Goal: Task Accomplishment & Management: Use online tool/utility

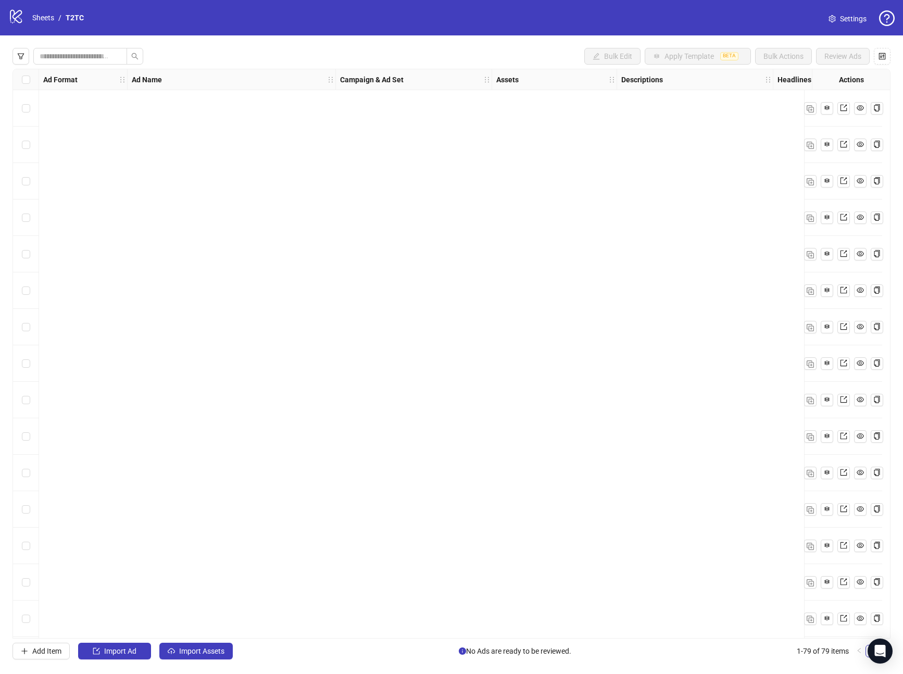
scroll to position [2336, 0]
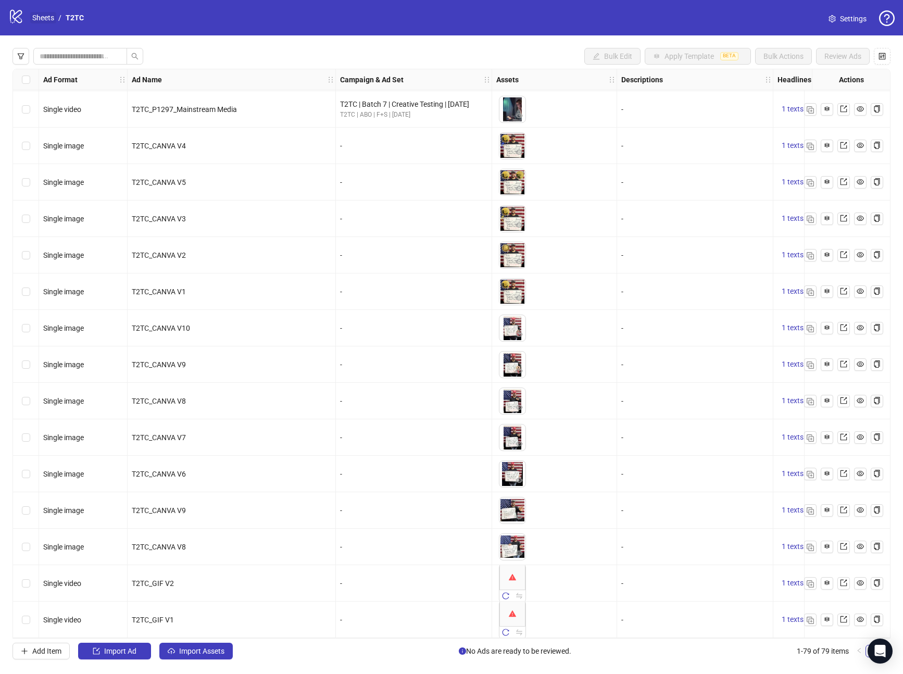
click at [51, 13] on link "Sheets" at bounding box center [43, 17] width 26 height 11
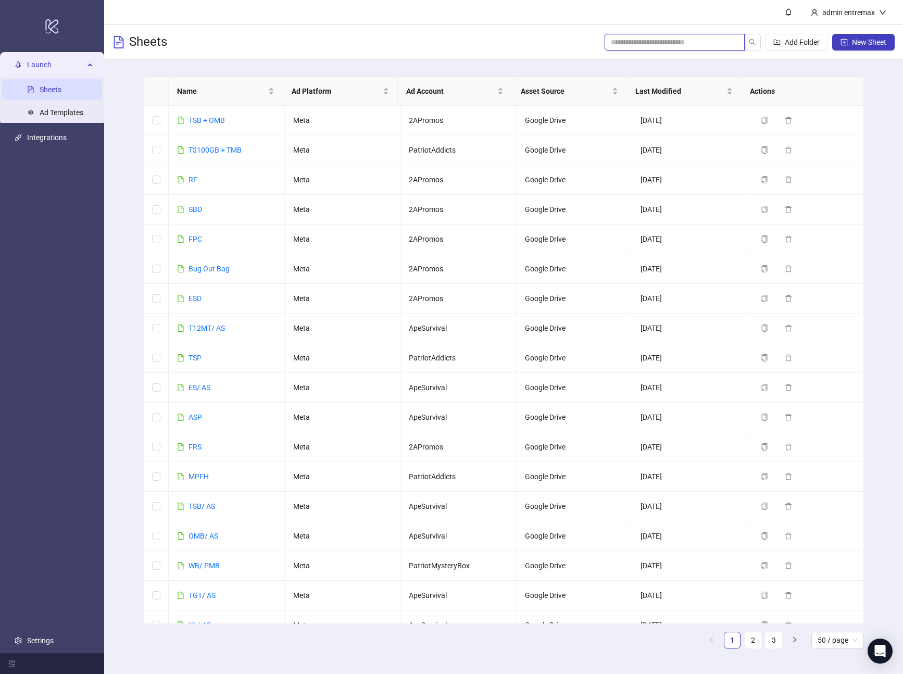
click at [670, 37] on input "search" at bounding box center [670, 41] width 119 height 11
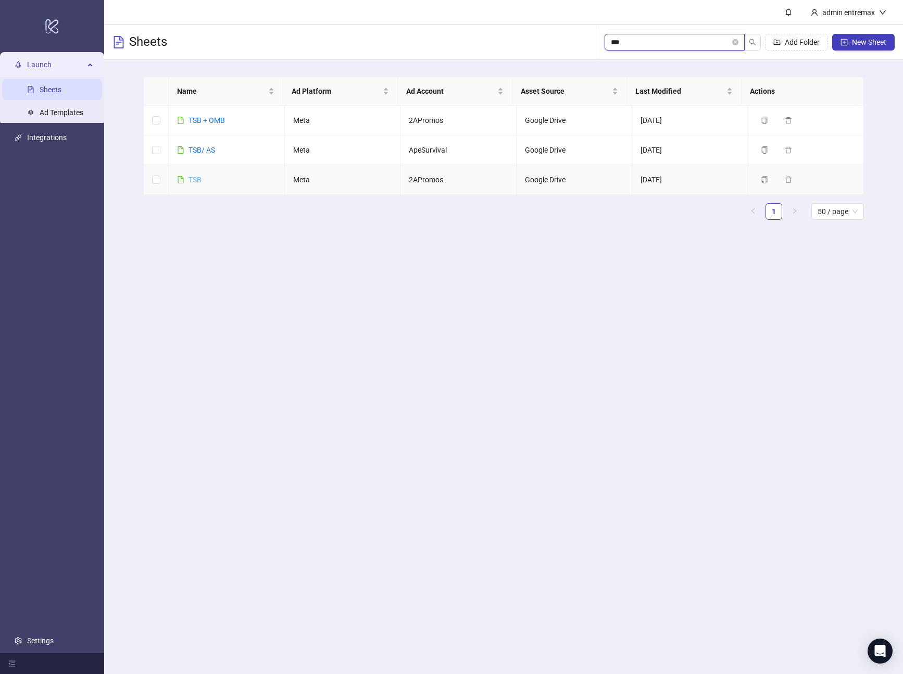
type input "***"
click at [194, 175] on link "TSB" at bounding box center [194, 179] width 13 height 8
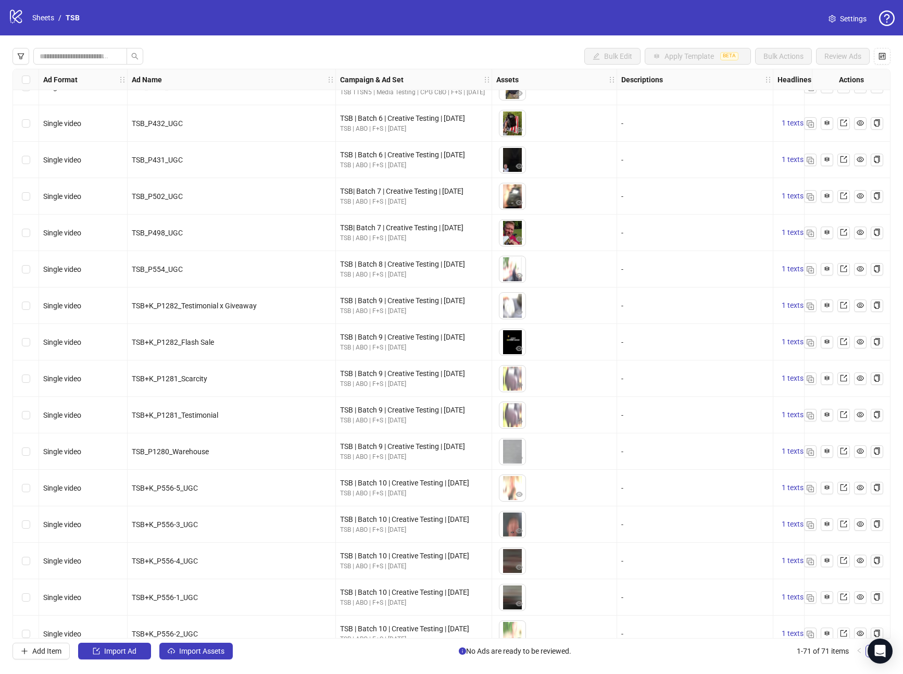
scroll to position [2044, 0]
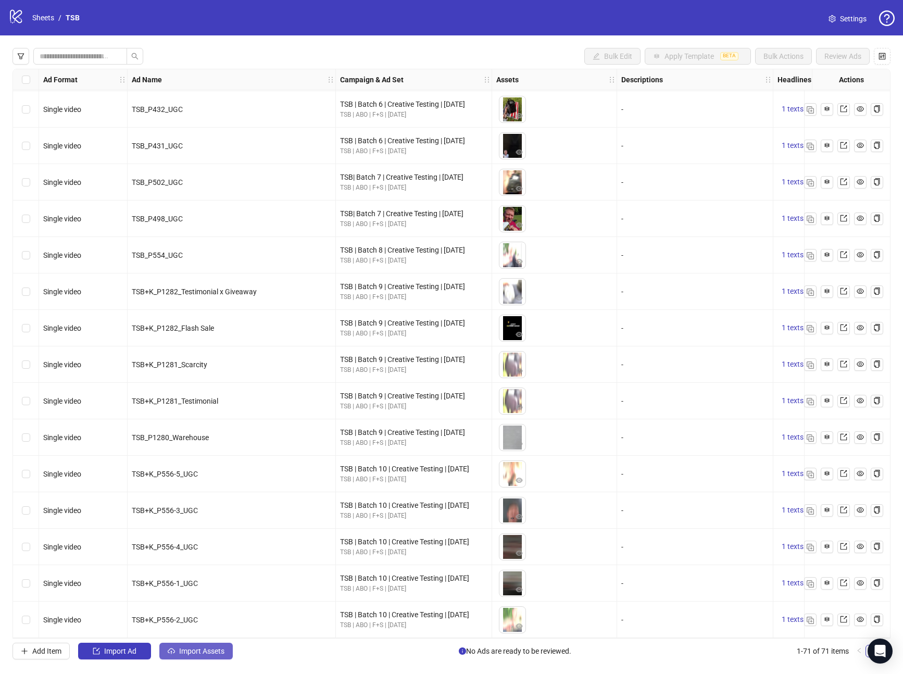
click at [202, 653] on span "Import Assets" at bounding box center [201, 651] width 45 height 8
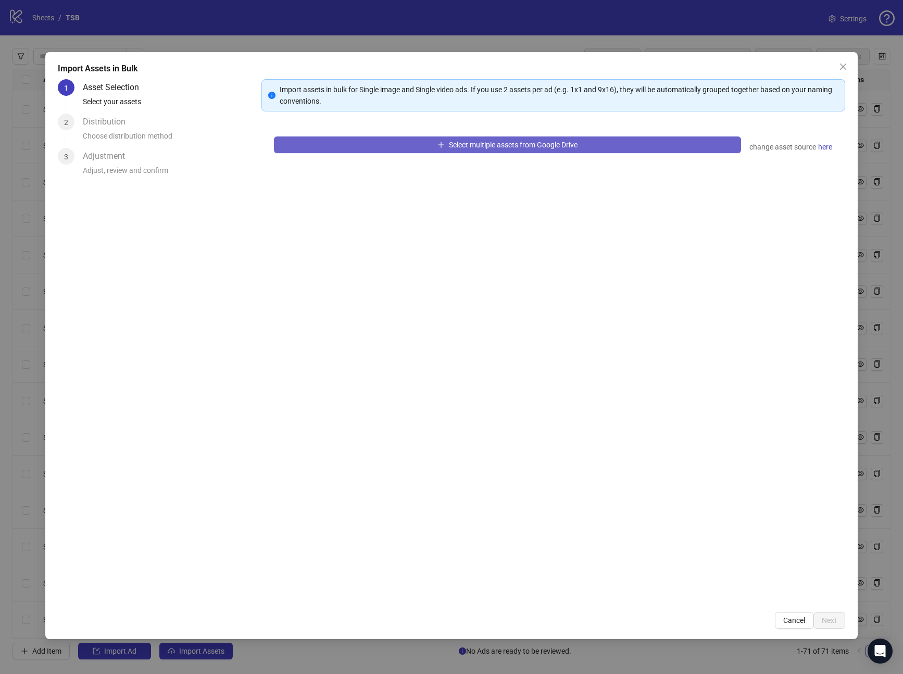
click at [355, 149] on button "Select multiple assets from Google Drive" at bounding box center [508, 144] width 468 height 17
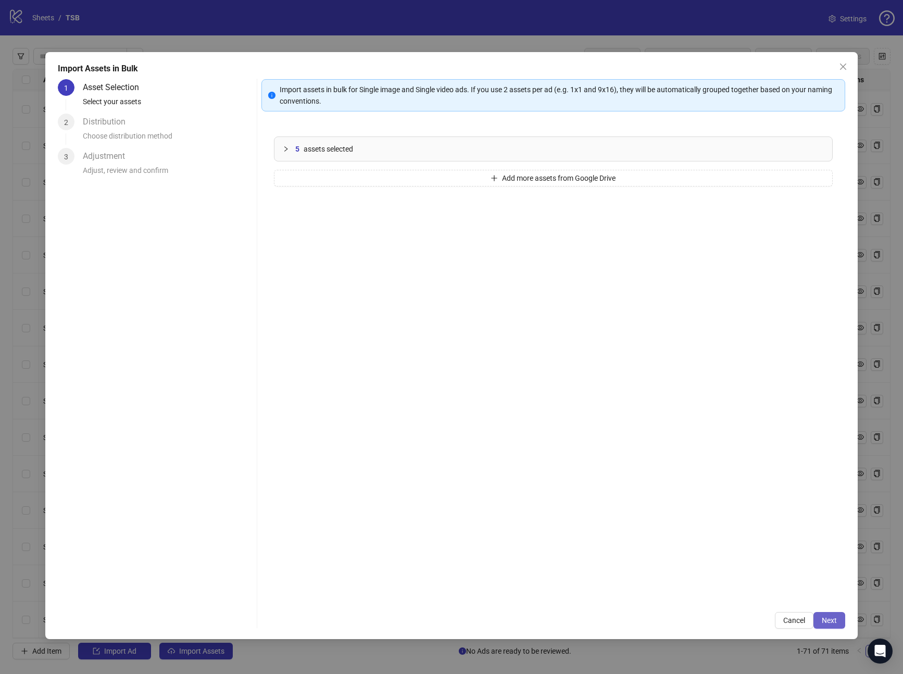
click at [830, 624] on button "Next" at bounding box center [829, 620] width 32 height 17
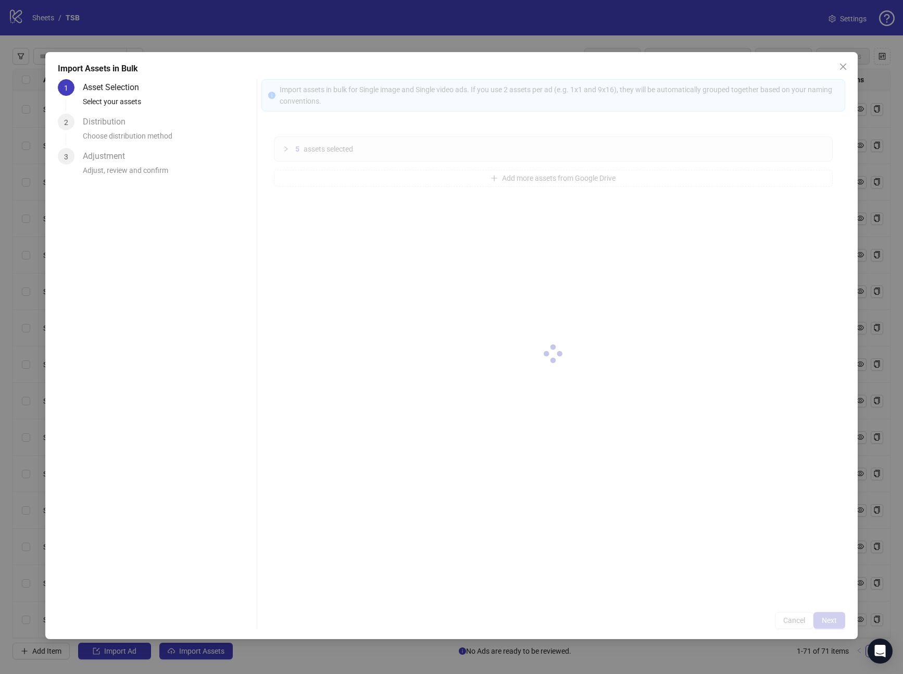
click at [830, 625] on div at bounding box center [553, 353] width 584 height 549
click at [830, 624] on div at bounding box center [553, 353] width 584 height 549
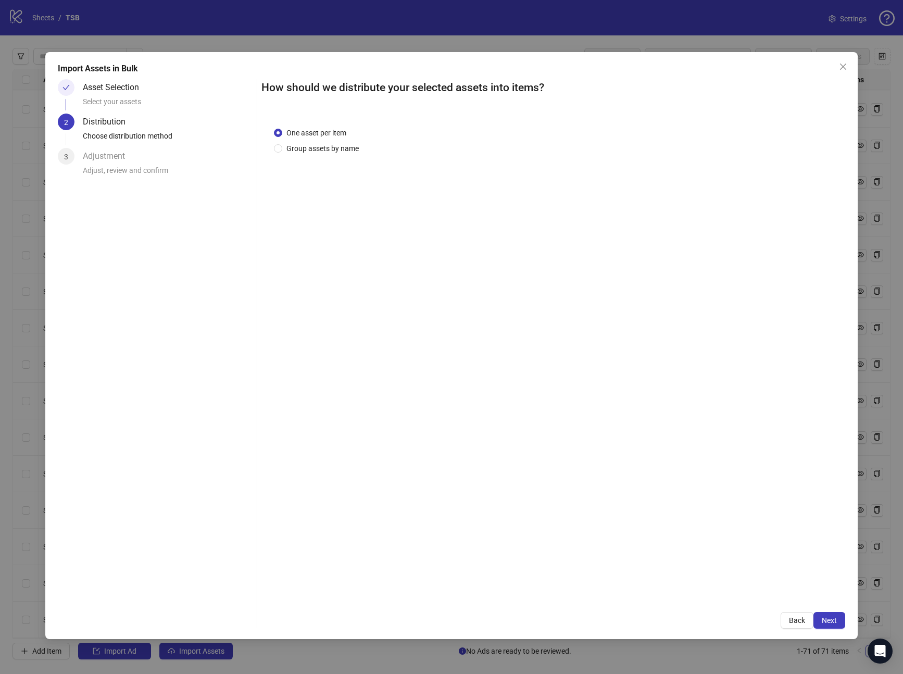
click at [830, 624] on button "Next" at bounding box center [829, 620] width 32 height 17
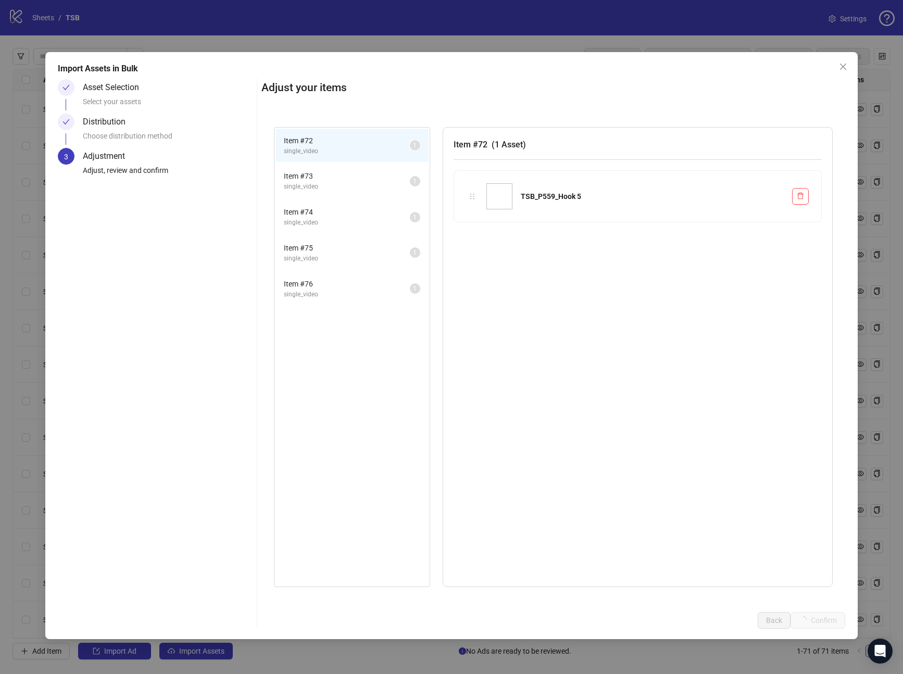
click at [830, 624] on div "Import Assets in Bulk Asset Selection Select your assets Distribution Choose di…" at bounding box center [451, 337] width 903 height 674
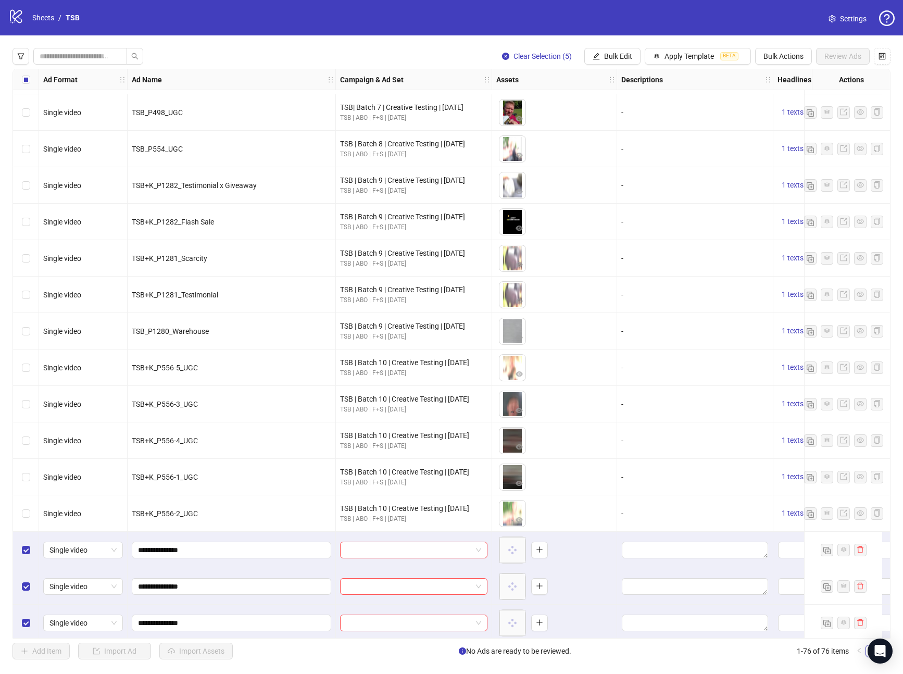
scroll to position [2226, 0]
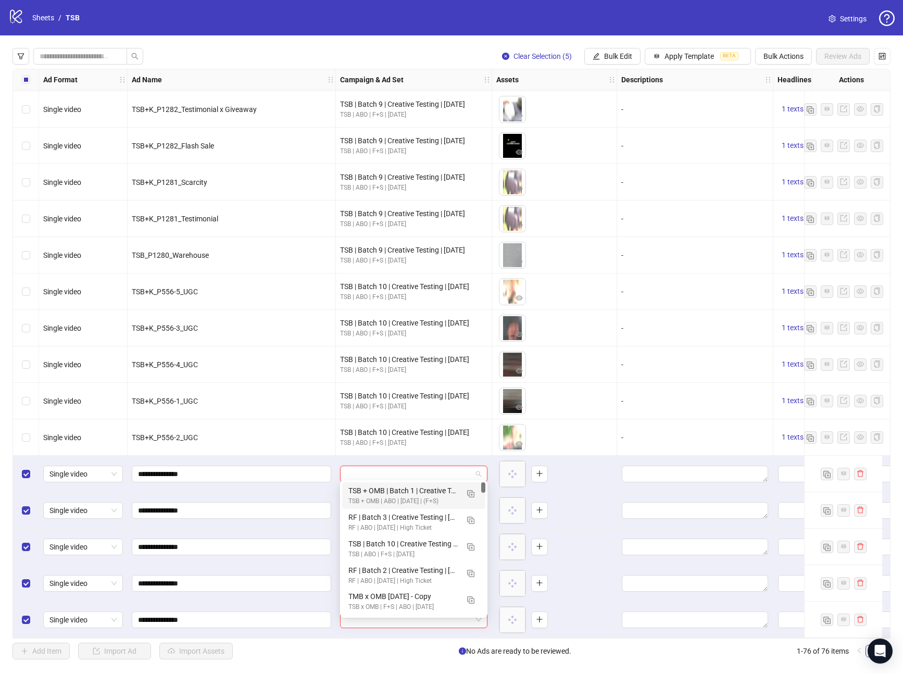
click at [446, 473] on input "search" at bounding box center [408, 474] width 125 height 16
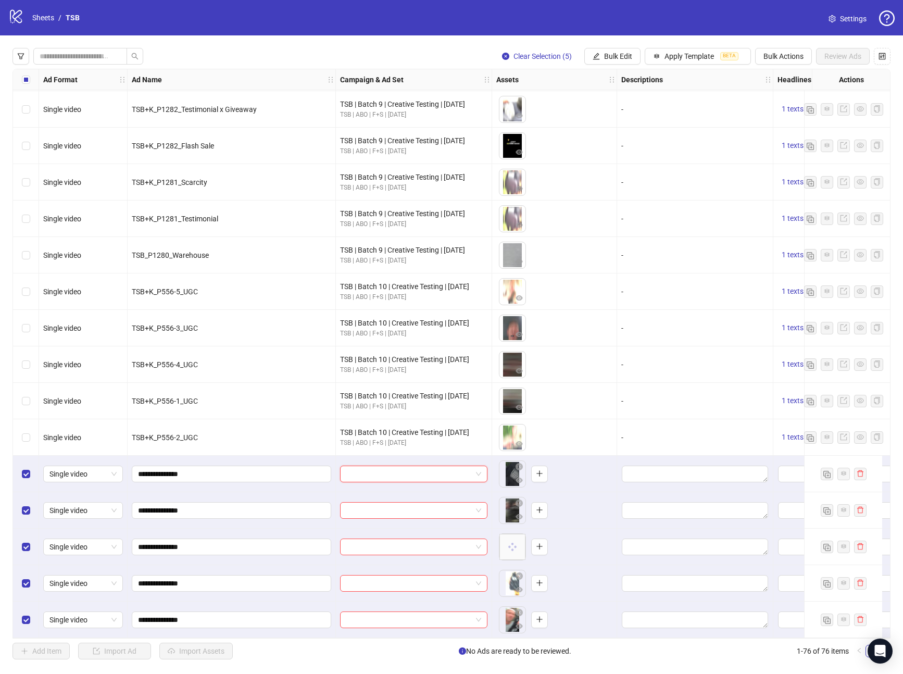
paste input "**********"
click at [467, 493] on img "button" at bounding box center [470, 493] width 7 height 7
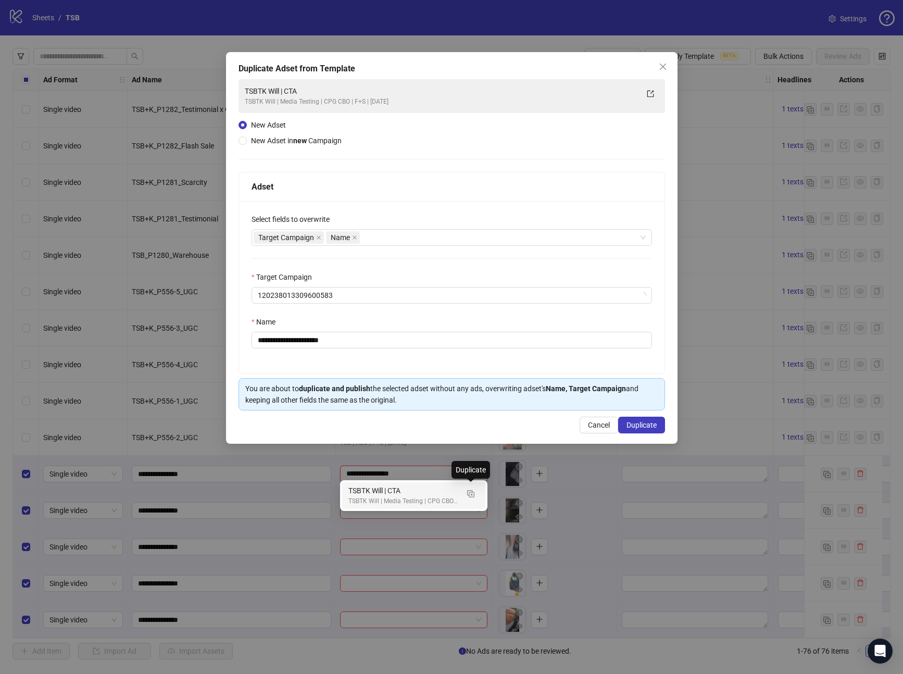
type input "**********"
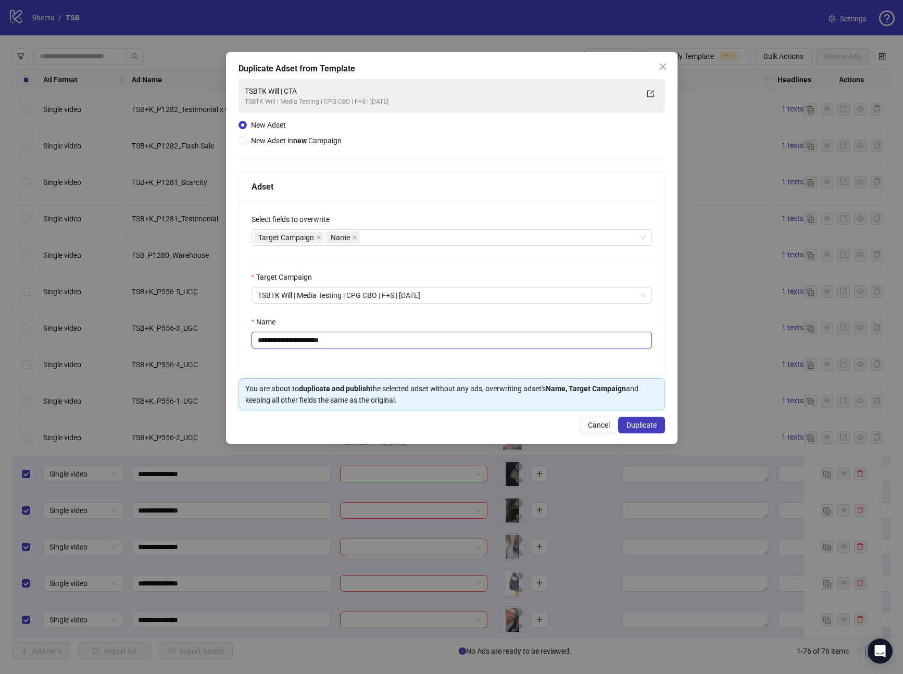
drag, startPoint x: 375, startPoint y: 340, endPoint x: 301, endPoint y: 344, distance: 74.5
click at [301, 344] on input "**********" at bounding box center [451, 340] width 400 height 17
click at [428, 242] on div "Target Campaign Name" at bounding box center [446, 237] width 385 height 15
type input "**********"
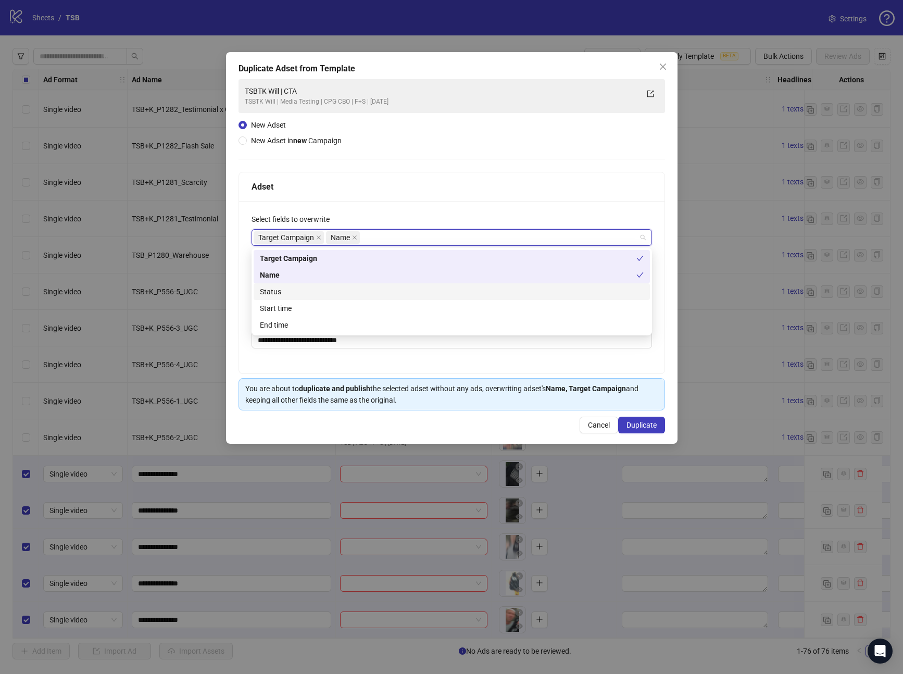
click at [269, 293] on div "Status" at bounding box center [452, 291] width 384 height 11
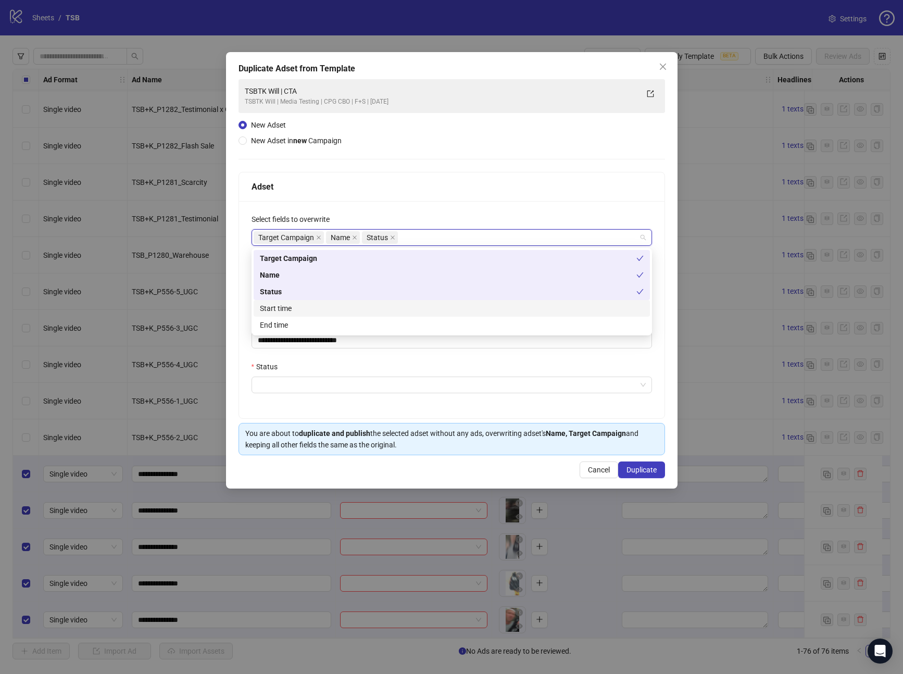
drag, startPoint x: 272, startPoint y: 310, endPoint x: 302, endPoint y: 368, distance: 65.7
click at [272, 310] on div "Start time" at bounding box center [452, 307] width 384 height 11
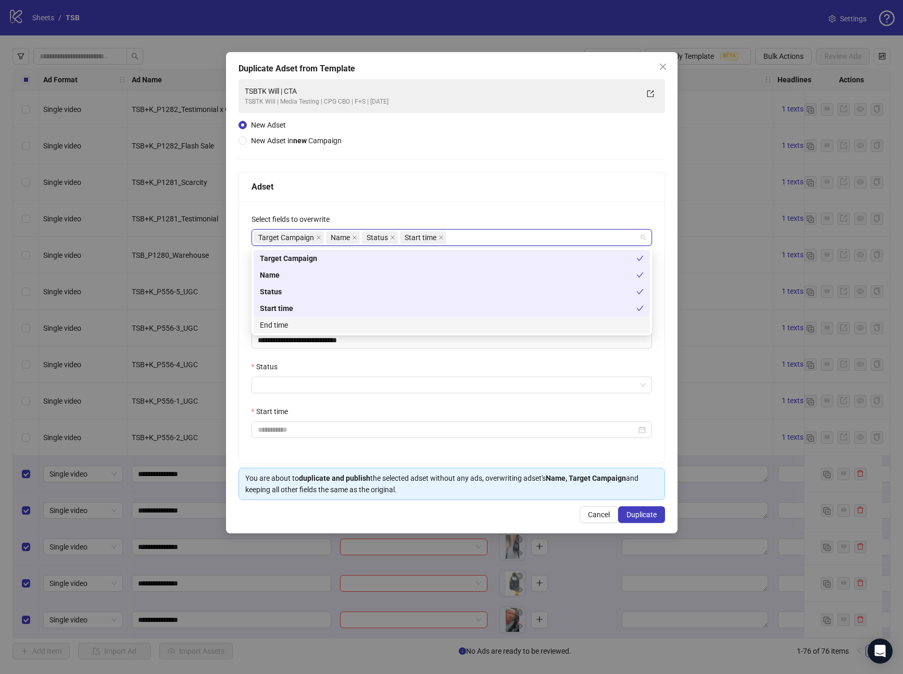
drag, startPoint x: 307, startPoint y: 386, endPoint x: 306, endPoint y: 394, distance: 8.5
click at [307, 386] on input "Status" at bounding box center [447, 385] width 378 height 16
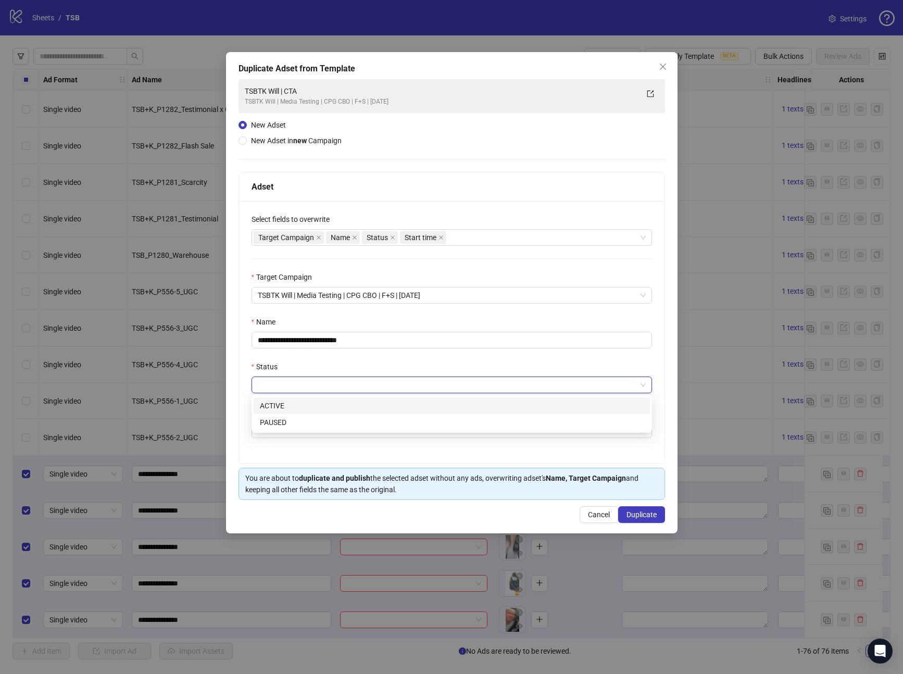
click at [302, 402] on div "ACTIVE" at bounding box center [452, 405] width 384 height 11
click at [306, 423] on div at bounding box center [451, 429] width 400 height 17
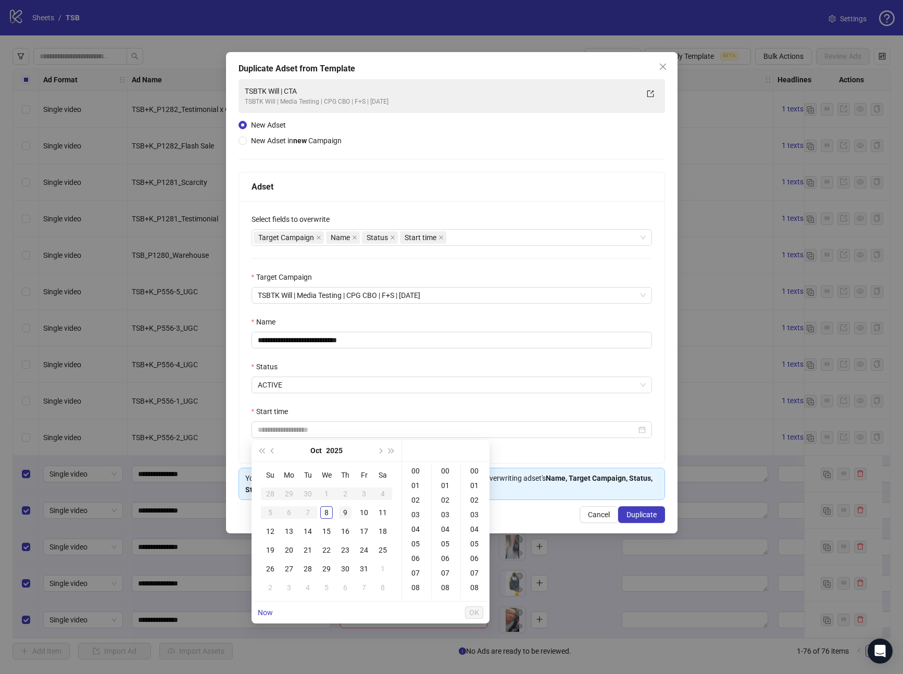
click at [343, 507] on div "9" at bounding box center [345, 512] width 12 height 12
drag, startPoint x: 414, startPoint y: 469, endPoint x: 423, endPoint y: 472, distance: 8.7
click at [415, 469] on div "00" at bounding box center [416, 470] width 25 height 15
click at [445, 474] on div "00" at bounding box center [446, 470] width 25 height 15
click at [469, 469] on div "00" at bounding box center [475, 470] width 25 height 15
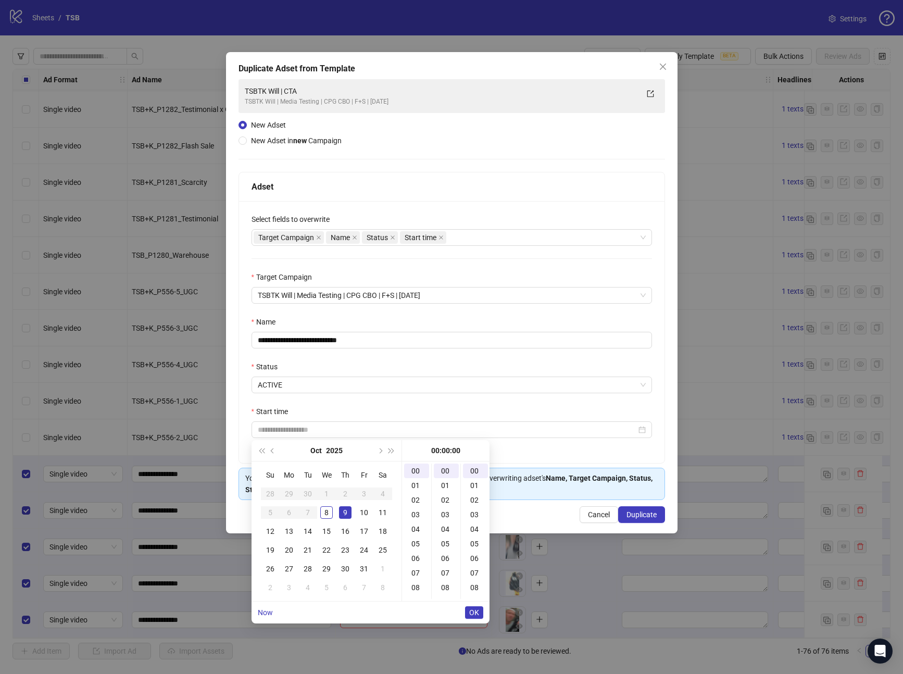
type input "**********"
drag, startPoint x: 477, startPoint y: 608, endPoint x: 494, endPoint y: 603, distance: 17.2
click at [477, 608] on span "OK" at bounding box center [474, 612] width 10 height 8
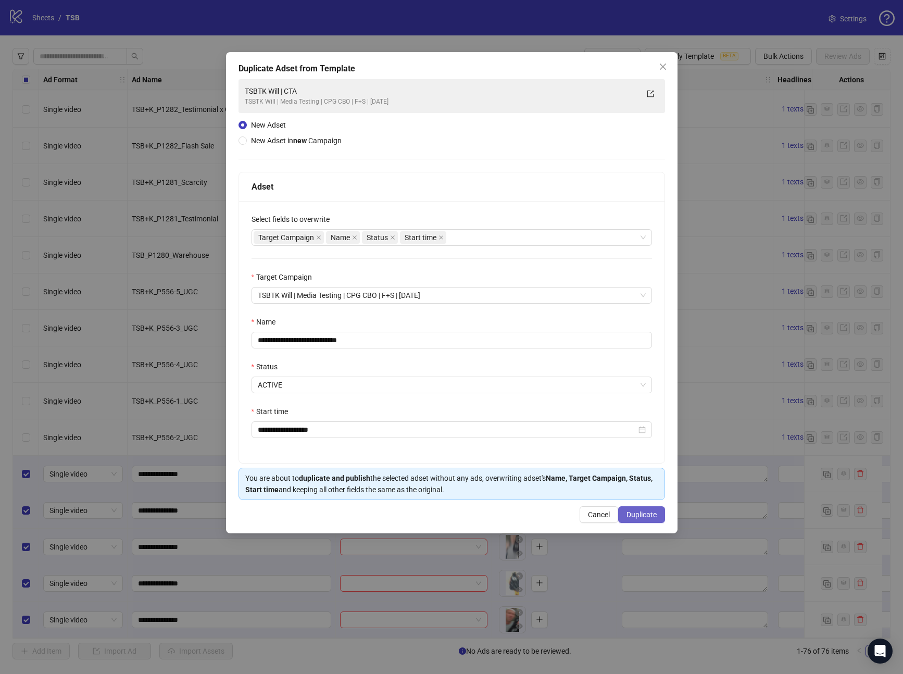
click at [650, 512] on span "Duplicate" at bounding box center [641, 514] width 30 height 8
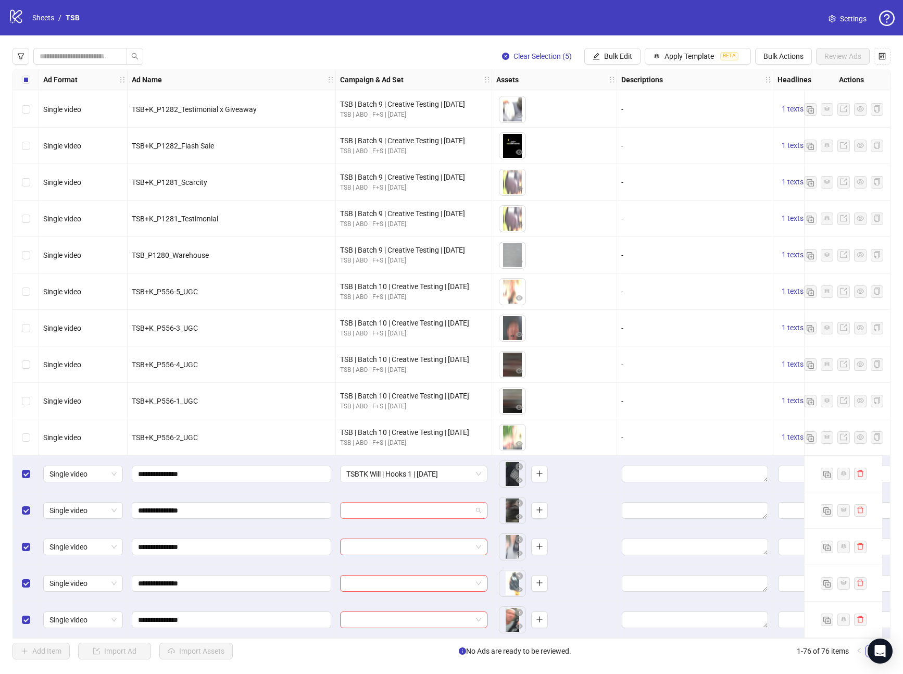
click at [441, 511] on input "search" at bounding box center [408, 510] width 125 height 16
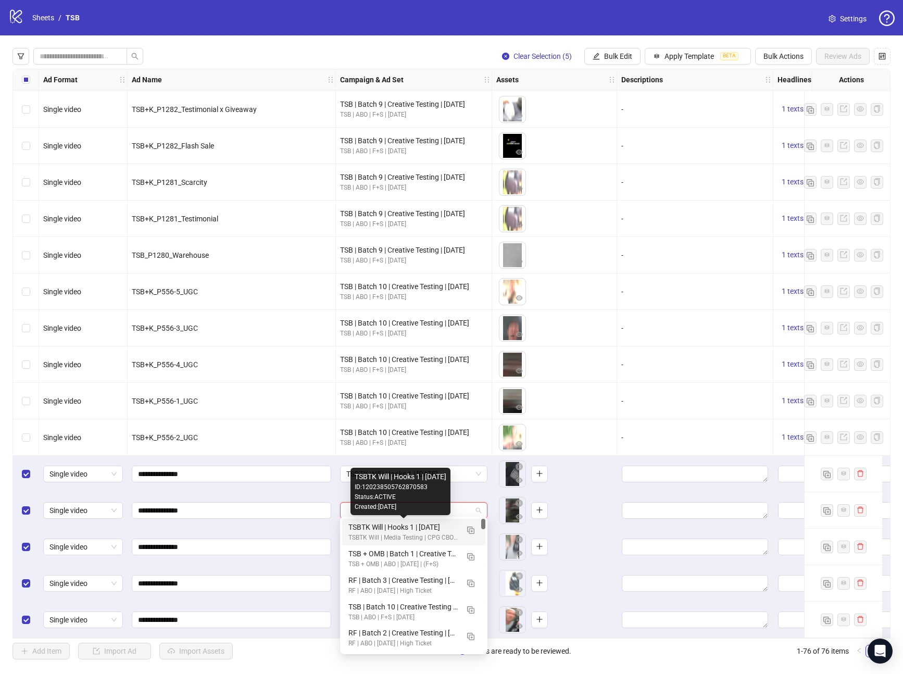
click at [420, 525] on div "TSBTK Will | Hooks 1 | [DATE]" at bounding box center [403, 526] width 110 height 11
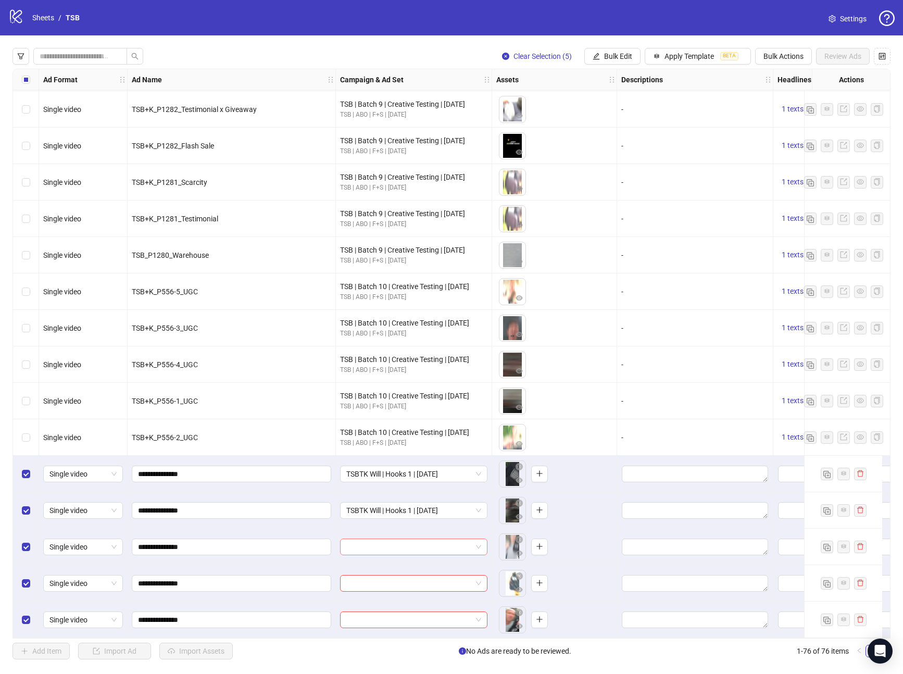
click at [414, 539] on input "search" at bounding box center [408, 547] width 125 height 16
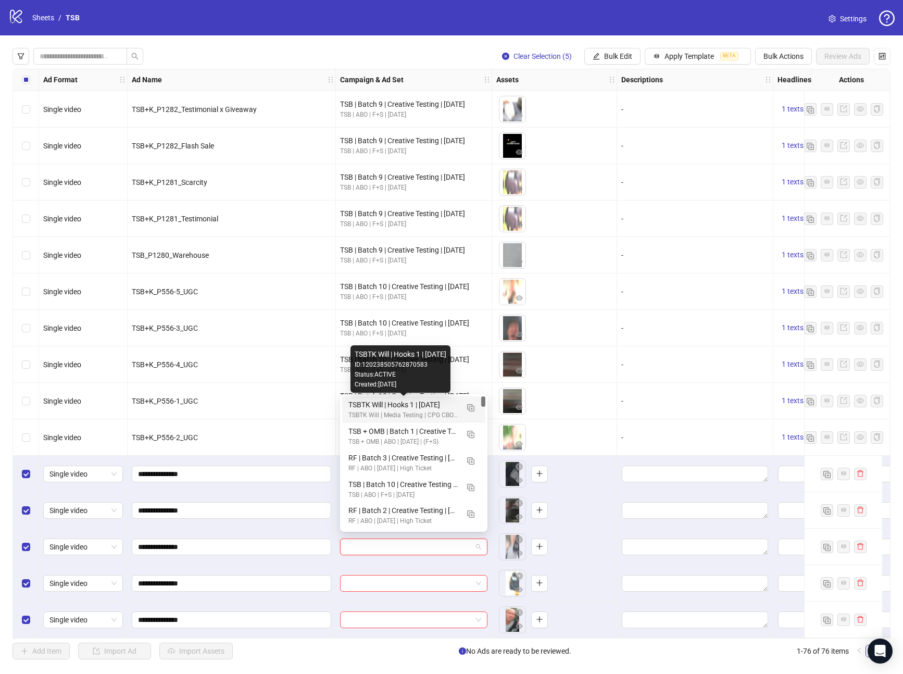
click at [436, 407] on div "TSBTK Will | Hooks 1 | [DATE]" at bounding box center [403, 404] width 110 height 11
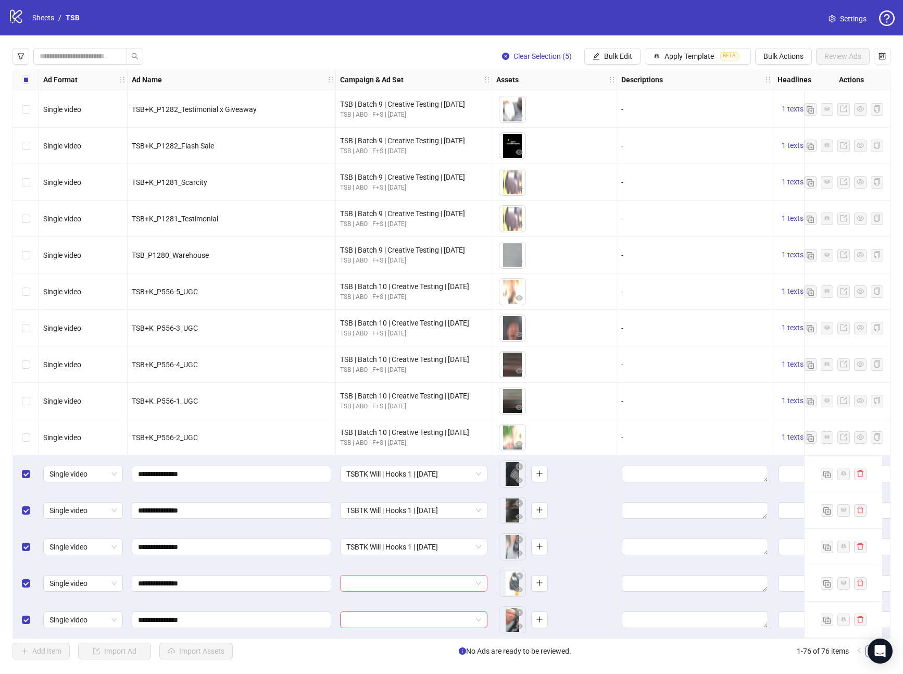
click at [411, 575] on div at bounding box center [413, 583] width 147 height 17
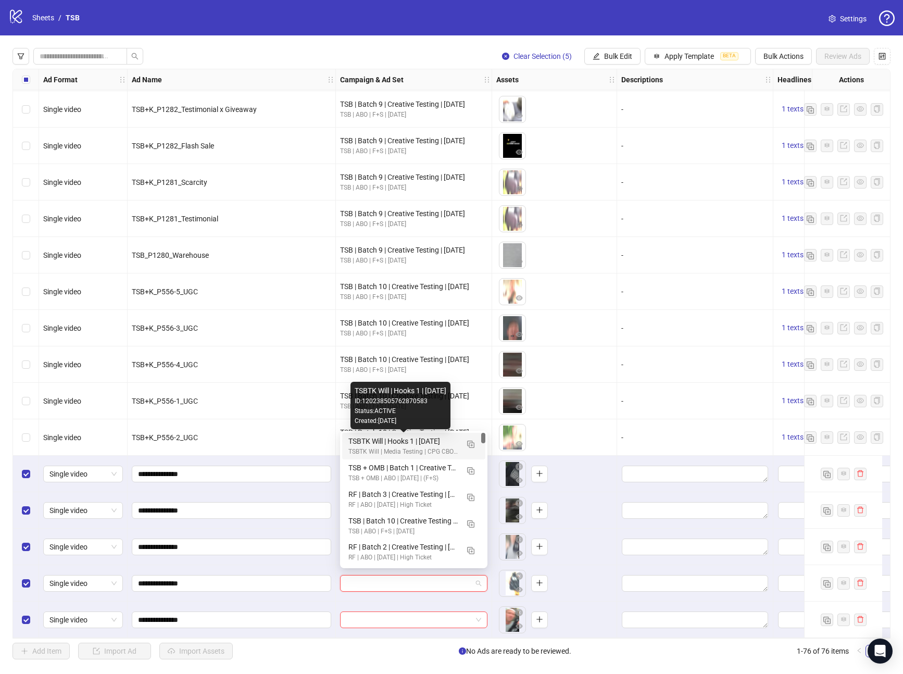
click at [405, 445] on div "TSBTK Will | Hooks 1 | [DATE]" at bounding box center [403, 440] width 110 height 11
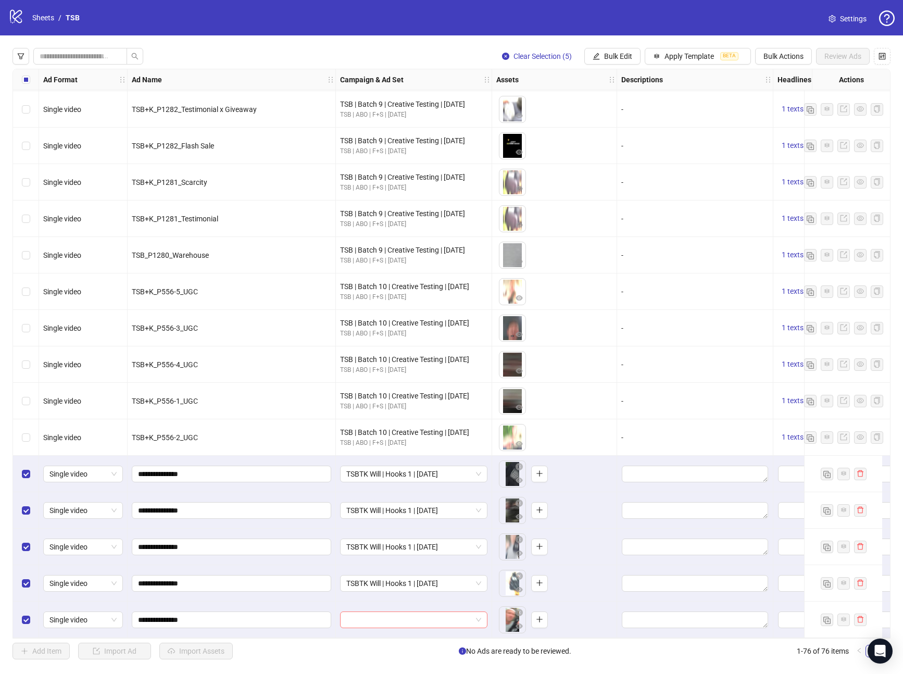
click at [407, 612] on input "search" at bounding box center [408, 620] width 125 height 16
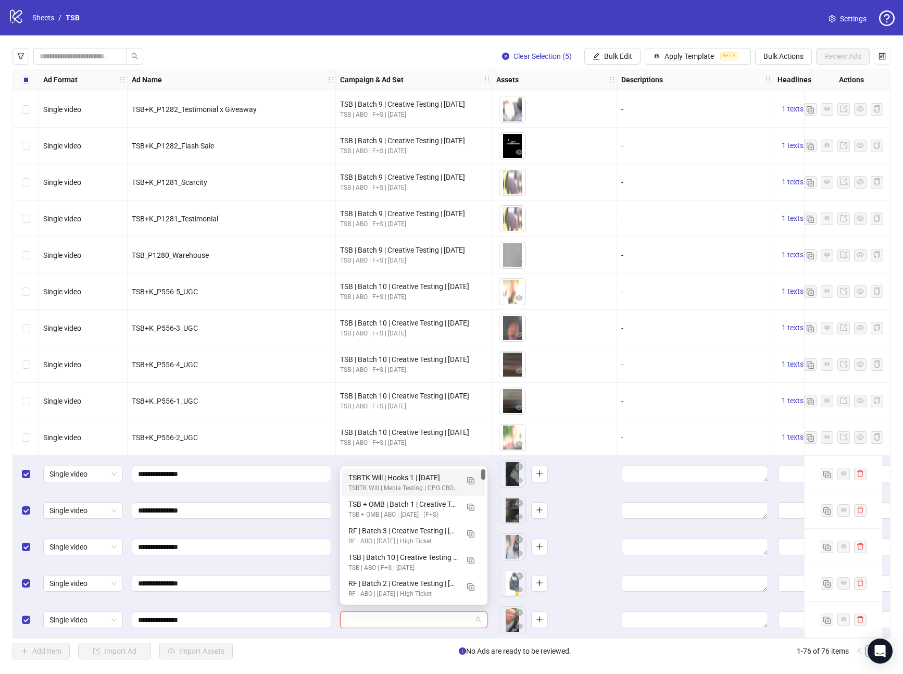
click at [402, 475] on div "TSBTK Will | Hooks 1 | [DATE]" at bounding box center [403, 477] width 110 height 11
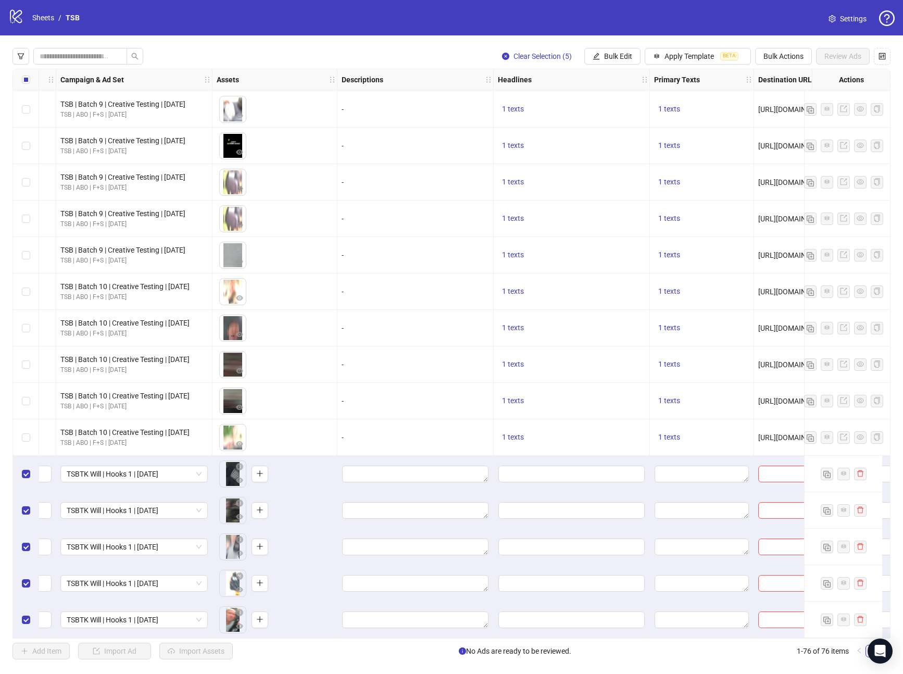
scroll to position [2226, 278]
click at [611, 47] on div "Clear Selection (5) Bulk Edit Apply Template BETA Bulk Actions Review Ads Ad Fo…" at bounding box center [451, 353] width 903 height 636
click at [612, 51] on button "Bulk Edit" at bounding box center [612, 56] width 56 height 17
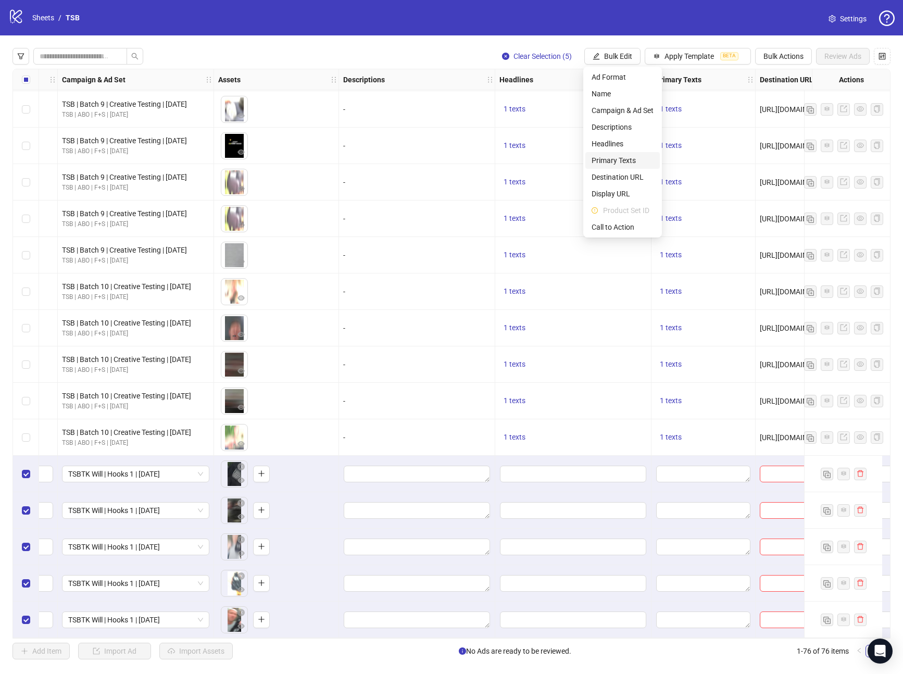
click at [615, 160] on span "Primary Texts" at bounding box center [622, 160] width 62 height 11
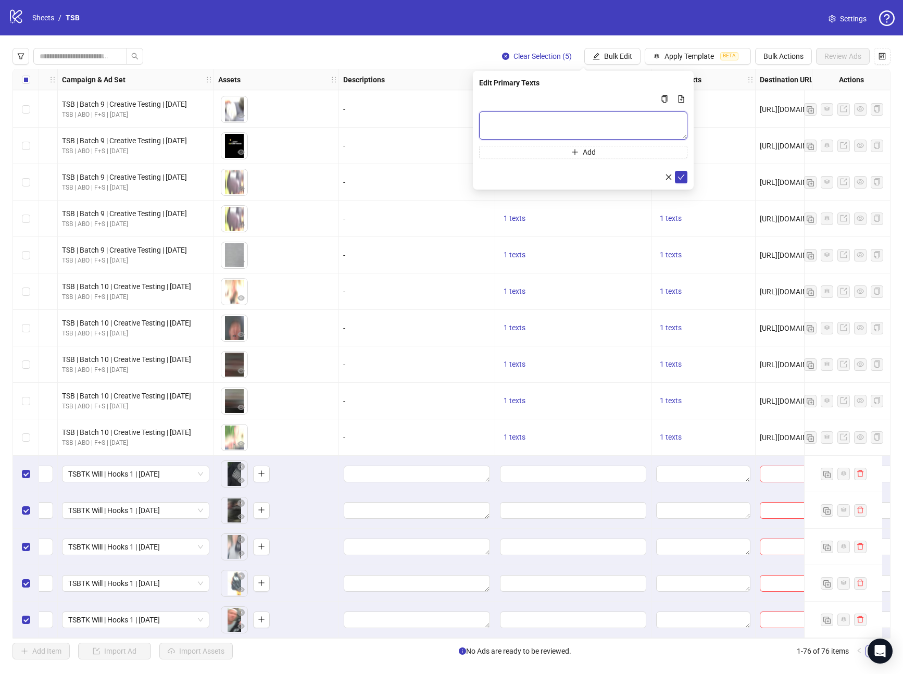
click at [552, 117] on textarea "Multi-text input container - paste or copy values" at bounding box center [583, 125] width 208 height 28
paste textarea "**********"
type textarea "**********"
click at [683, 173] on icon "check" at bounding box center [680, 176] width 7 height 7
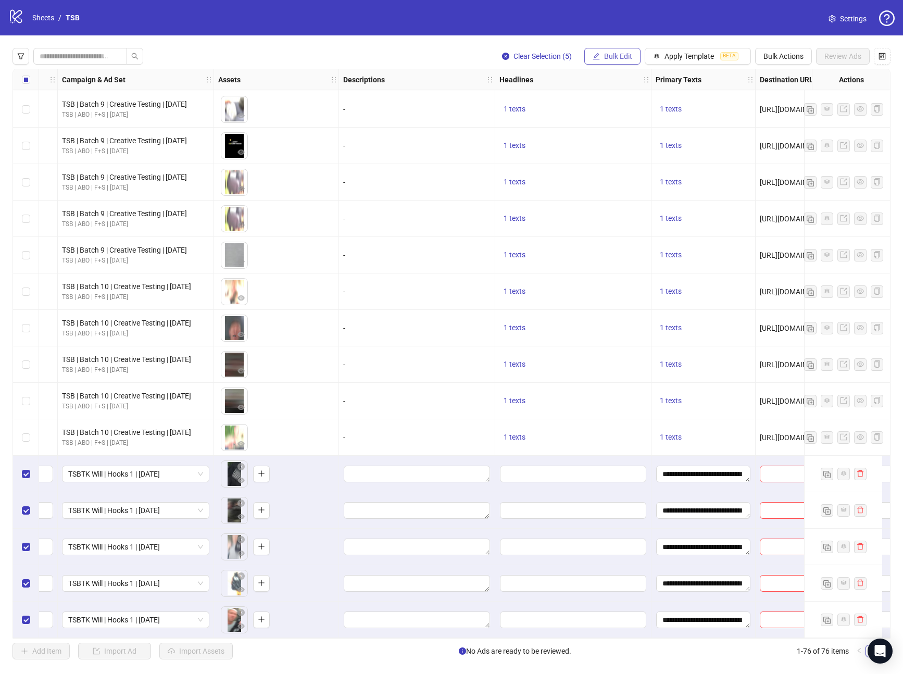
click at [623, 56] on span "Bulk Edit" at bounding box center [618, 56] width 28 height 8
click at [622, 145] on span "Headlines" at bounding box center [622, 143] width 62 height 11
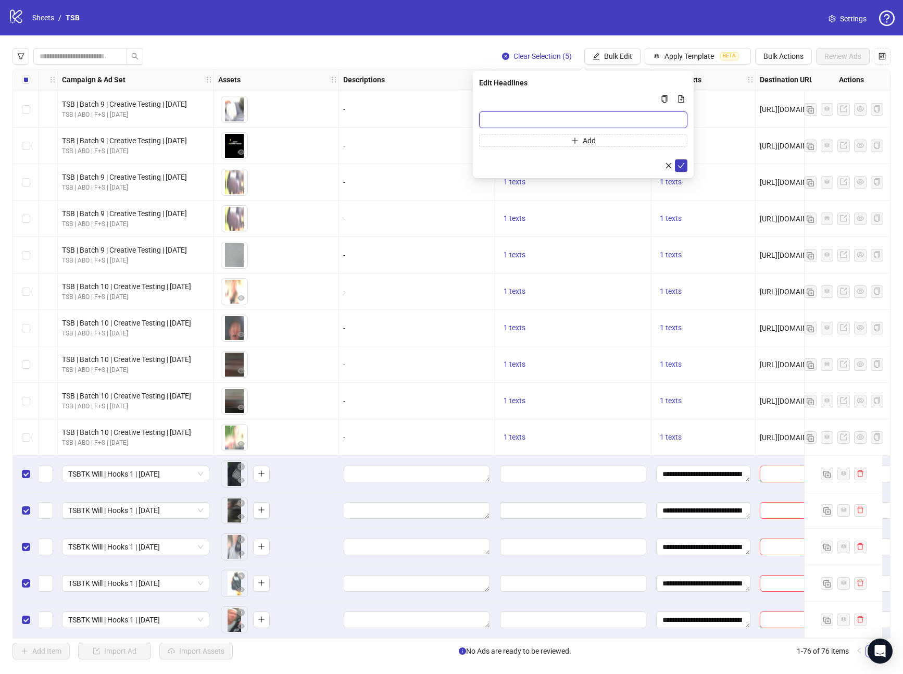
click at [525, 122] on input "Multi-input container - paste or copy values" at bounding box center [583, 119] width 208 height 17
paste input "**********"
type input "**********"
click at [683, 165] on icon "check" at bounding box center [680, 165] width 7 height 7
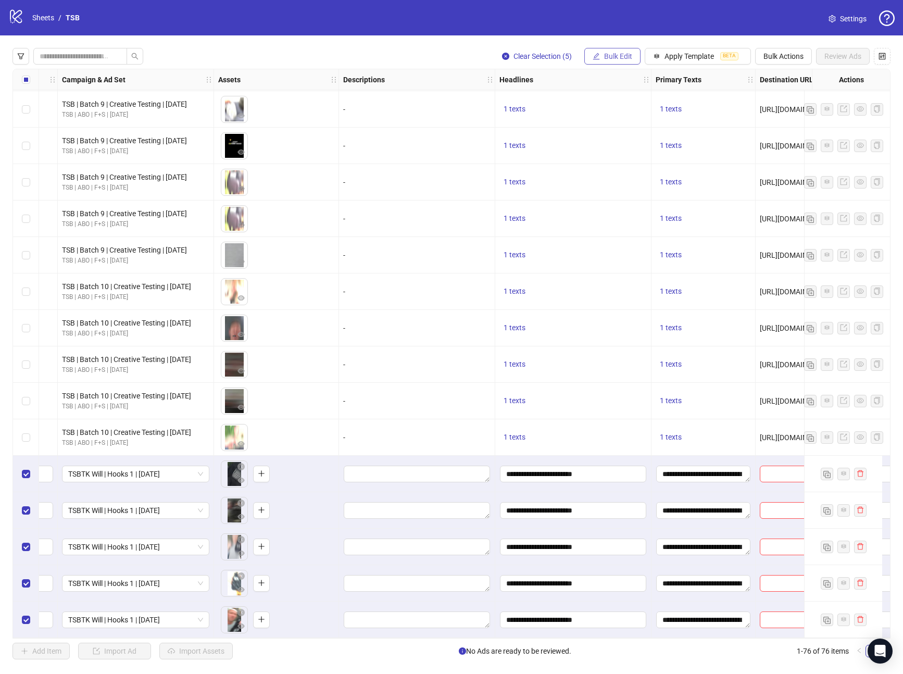
click at [623, 60] on button "Bulk Edit" at bounding box center [612, 56] width 56 height 17
click at [618, 232] on li "Call to Action" at bounding box center [622, 227] width 74 height 17
click at [564, 99] on input "search" at bounding box center [578, 101] width 186 height 16
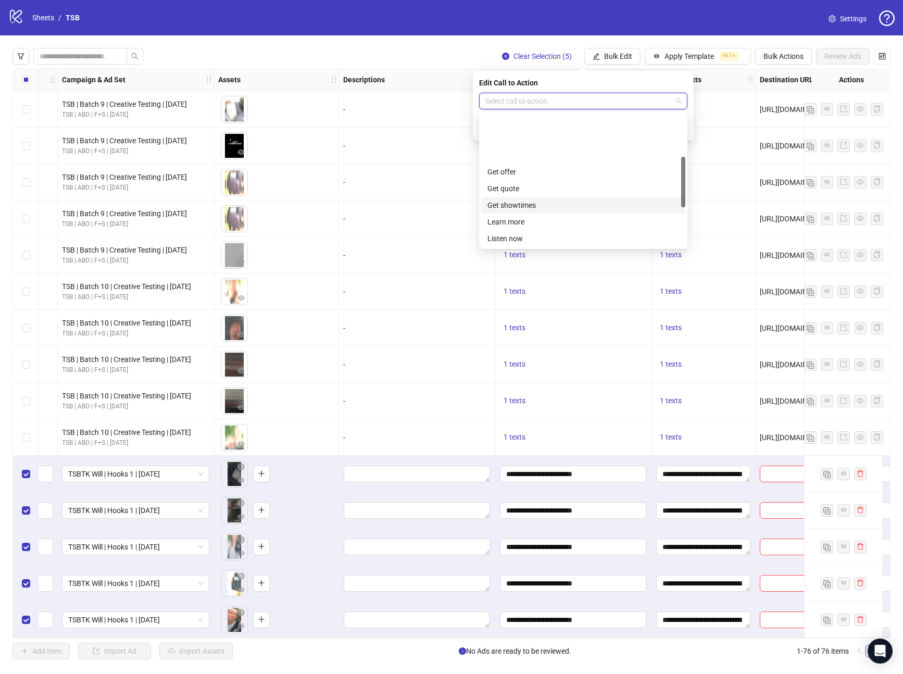
scroll to position [113, 0]
click at [514, 159] on div "Learn more" at bounding box center [583, 158] width 192 height 11
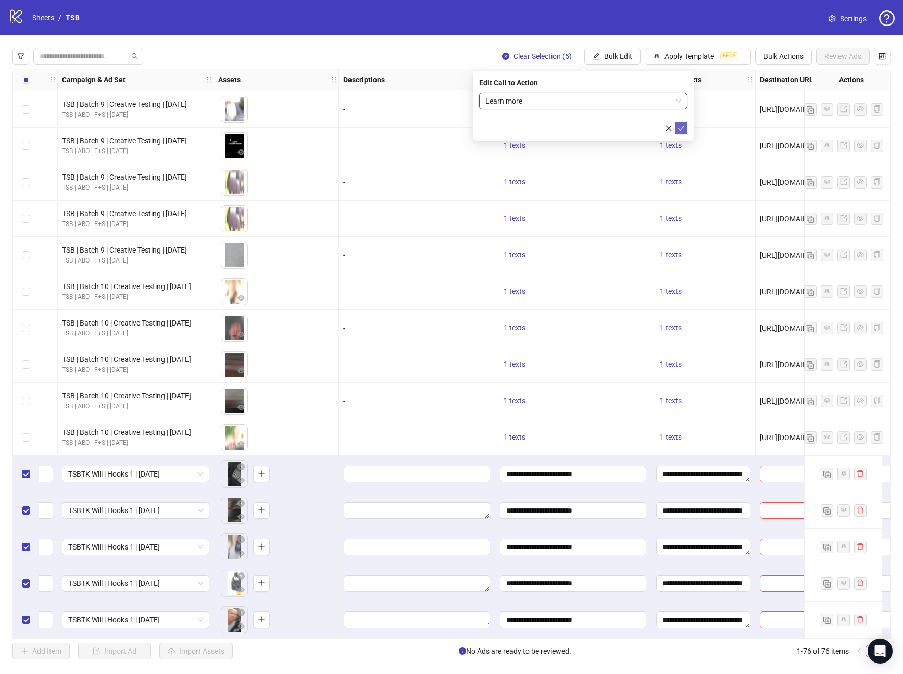
click at [683, 130] on icon "check" at bounding box center [680, 127] width 7 height 7
click at [623, 58] on span "Bulk Edit" at bounding box center [618, 56] width 28 height 8
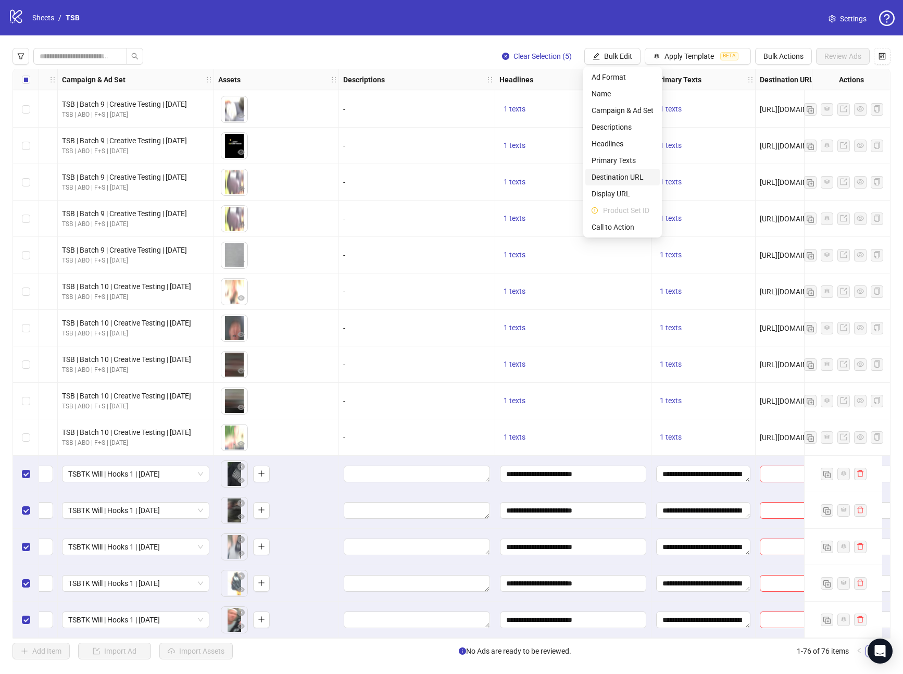
click at [629, 177] on span "Destination URL" at bounding box center [622, 176] width 62 height 11
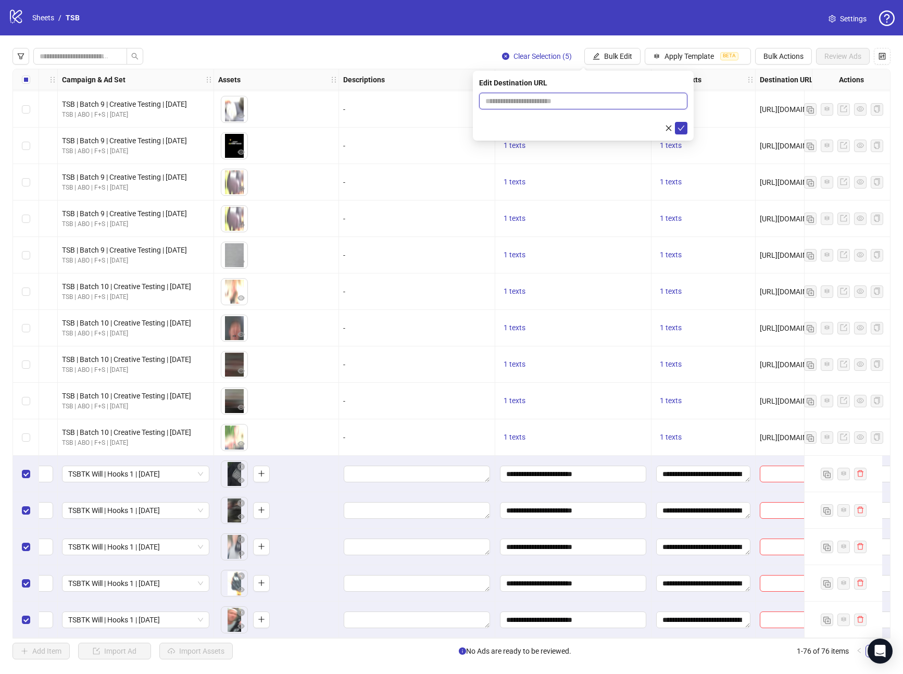
click at [504, 96] on input "text" at bounding box center [578, 100] width 187 height 11
paste input "**********"
type input "**********"
click at [676, 132] on button "submit" at bounding box center [681, 128] width 12 height 12
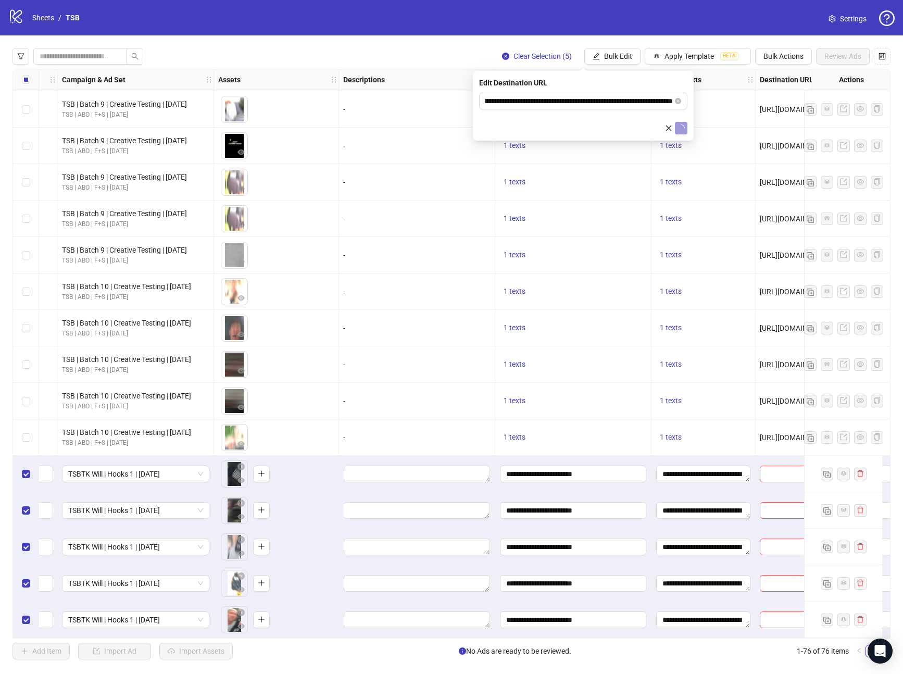
scroll to position [0, 0]
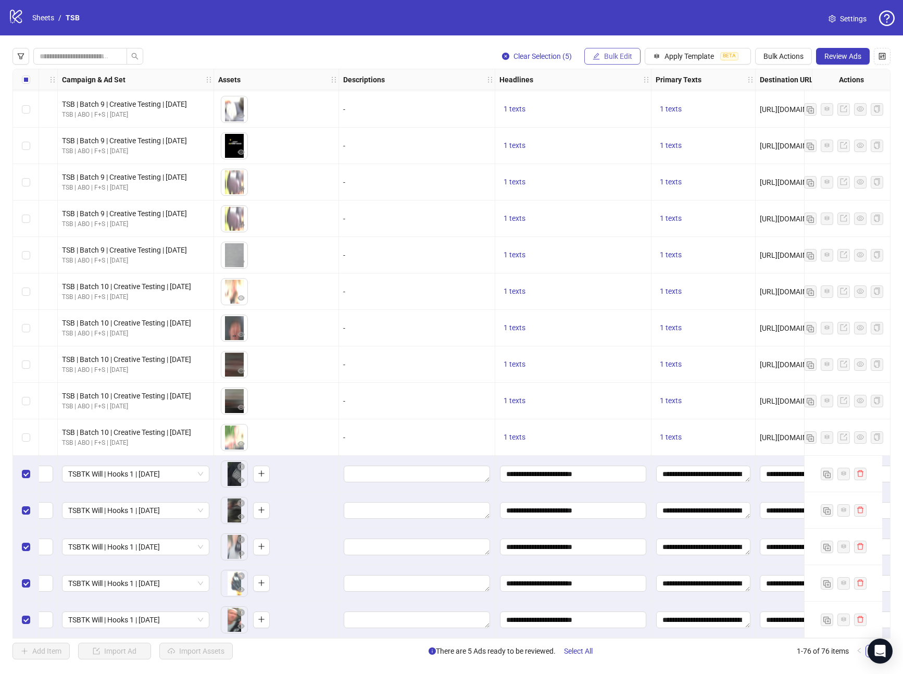
click at [613, 64] on button "Bulk Edit" at bounding box center [612, 56] width 56 height 17
click at [622, 221] on span "Call to Action" at bounding box center [622, 226] width 62 height 11
click at [682, 129] on icon "check" at bounding box center [680, 127] width 7 height 7
click at [853, 52] on span "Review Ads" at bounding box center [842, 56] width 37 height 8
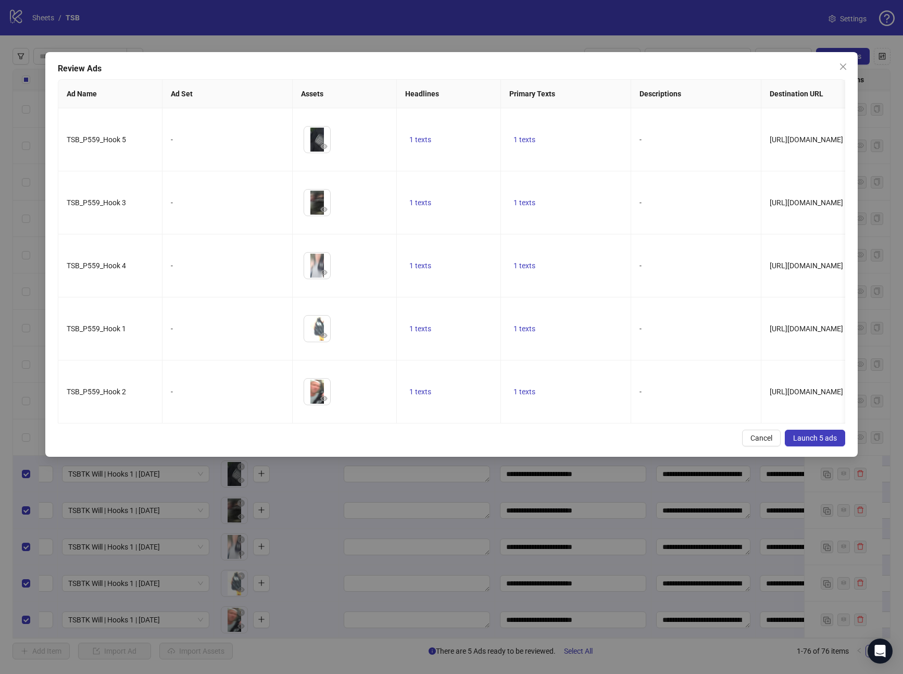
click at [805, 442] on span "Launch 5 ads" at bounding box center [815, 438] width 44 height 8
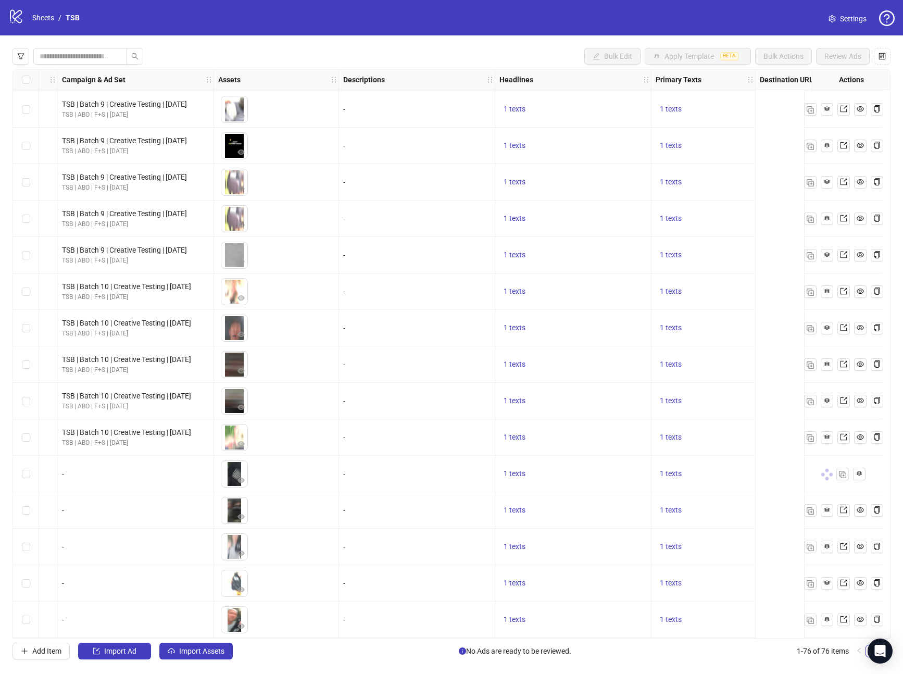
scroll to position [2226, 0]
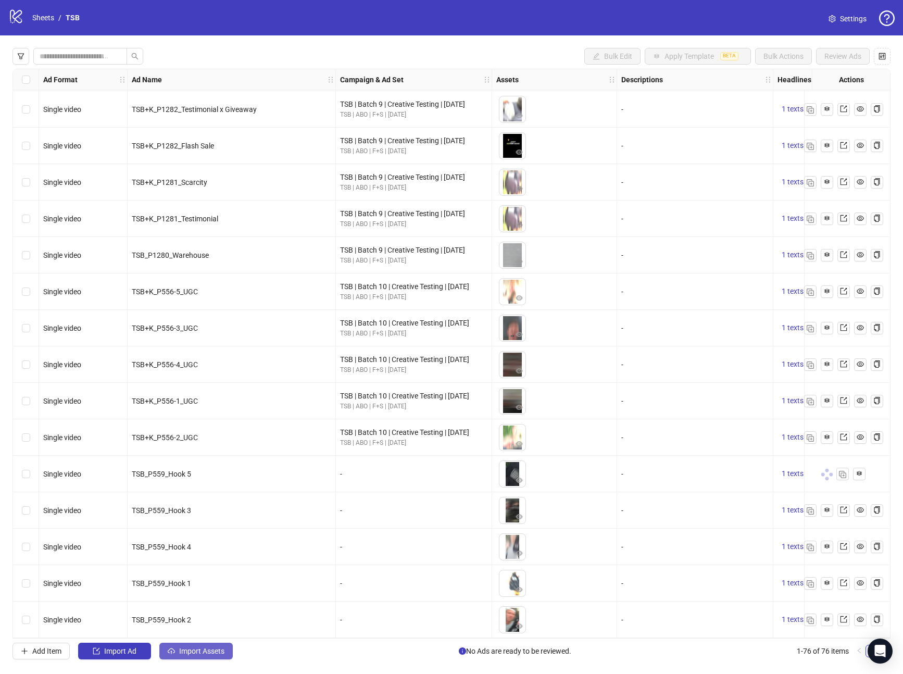
click at [186, 654] on span "Import Assets" at bounding box center [201, 651] width 45 height 8
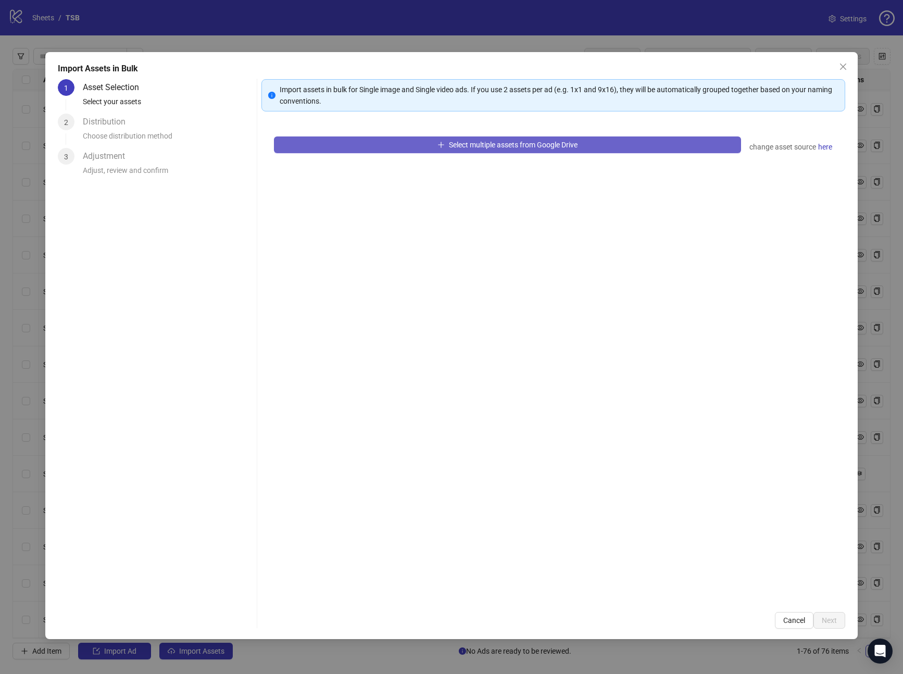
click at [383, 139] on button "Select multiple assets from Google Drive" at bounding box center [508, 144] width 468 height 17
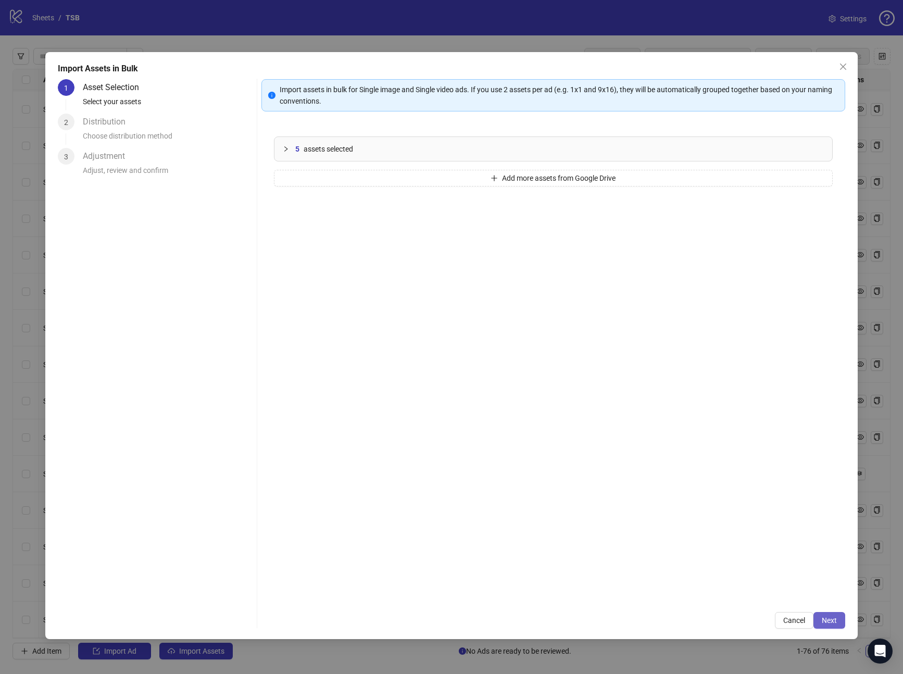
click at [830, 625] on button "Next" at bounding box center [829, 620] width 32 height 17
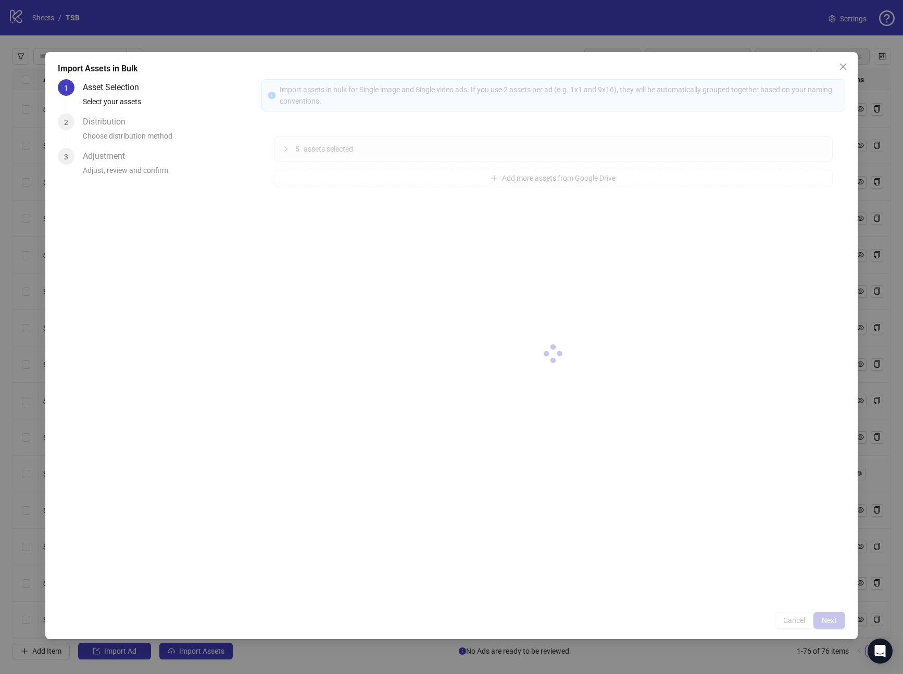
click at [830, 625] on div at bounding box center [553, 353] width 584 height 549
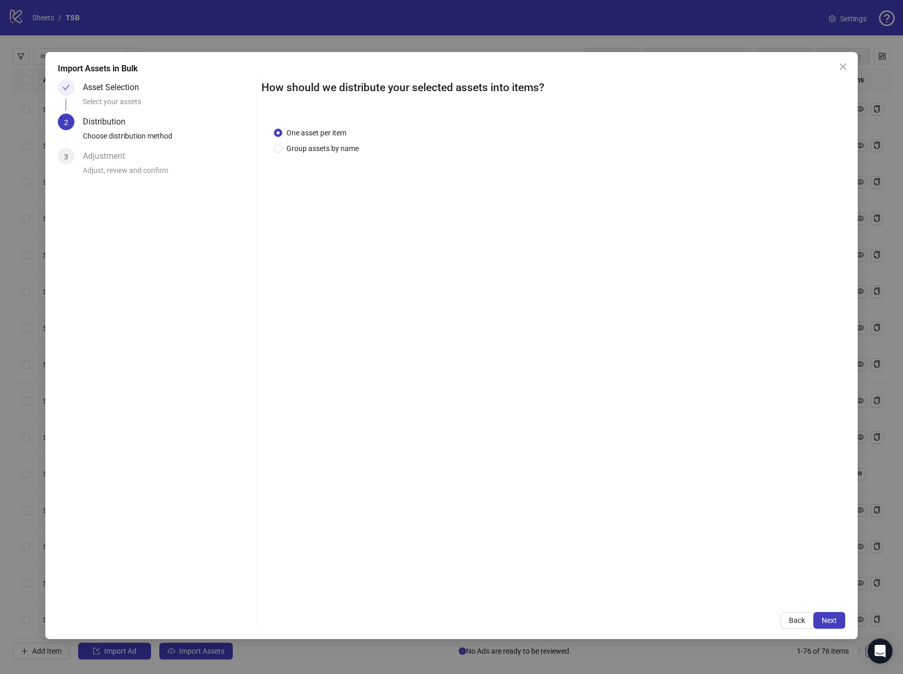
click at [830, 626] on button "Next" at bounding box center [829, 620] width 32 height 17
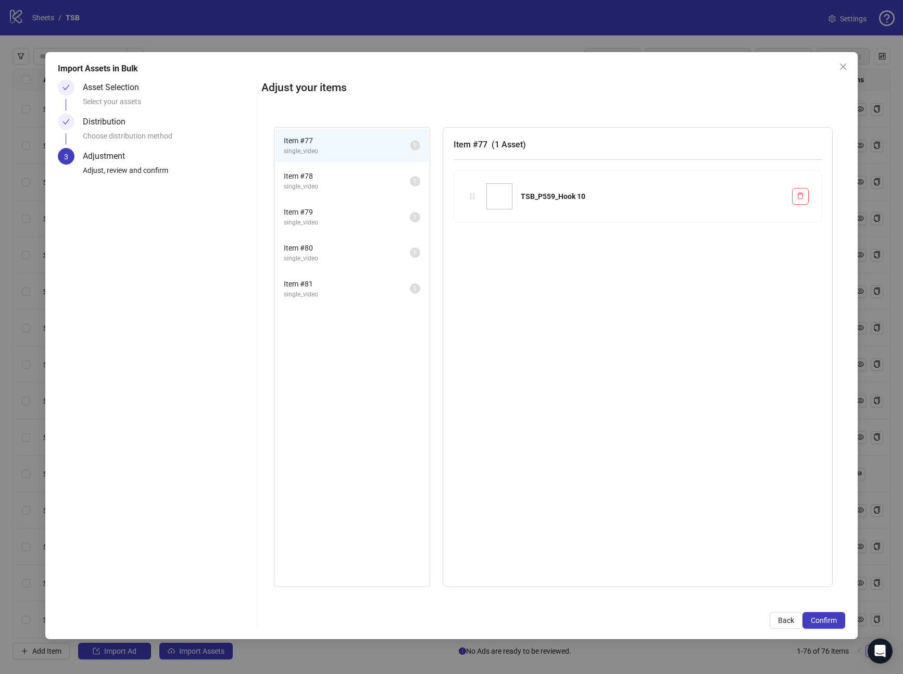
click at [830, 626] on button "Confirm" at bounding box center [823, 620] width 43 height 17
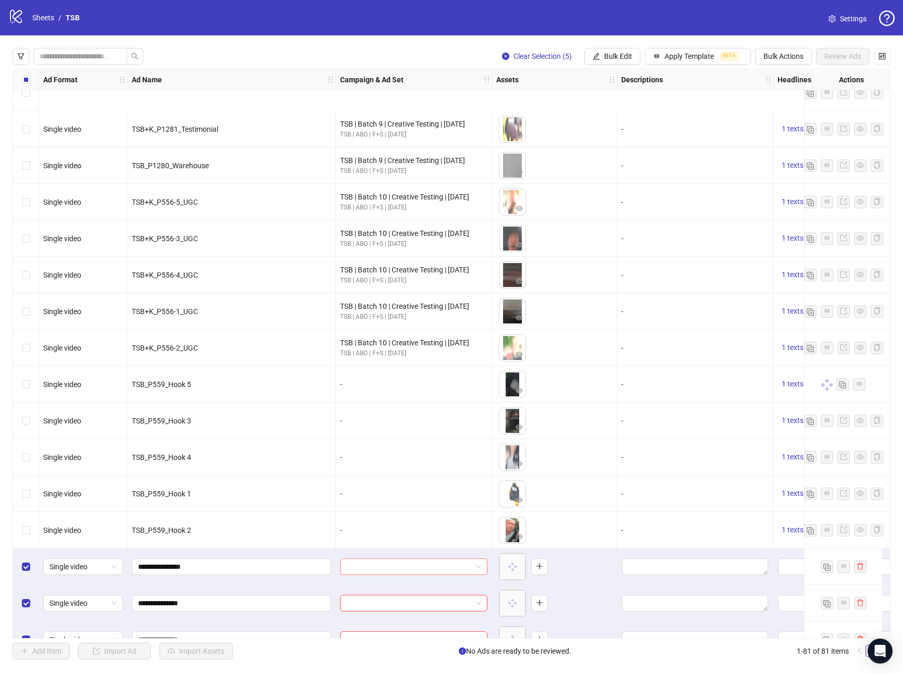
scroll to position [2408, 0]
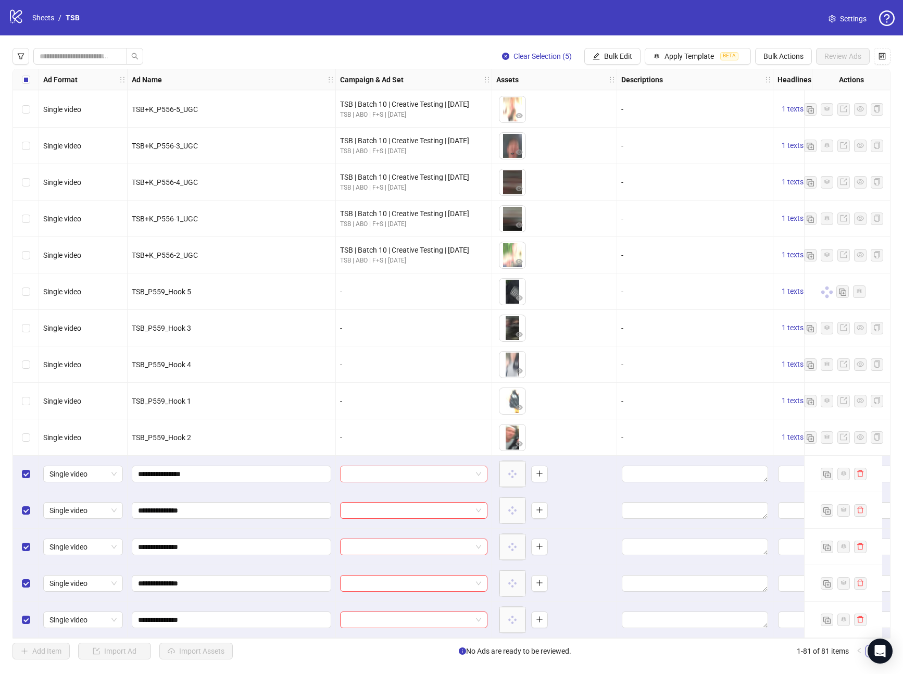
click at [377, 466] on input "search" at bounding box center [408, 474] width 125 height 16
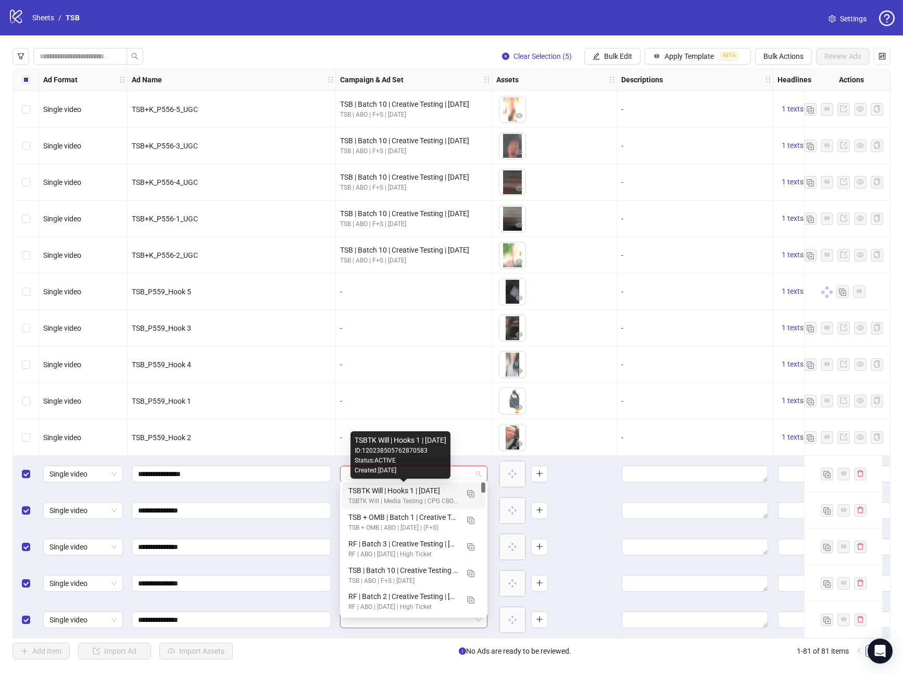
drag, startPoint x: 382, startPoint y: 485, endPoint x: 381, endPoint y: 503, distance: 18.2
click at [382, 485] on div "TSBTK Will | Hooks 1 | [DATE]" at bounding box center [403, 490] width 110 height 11
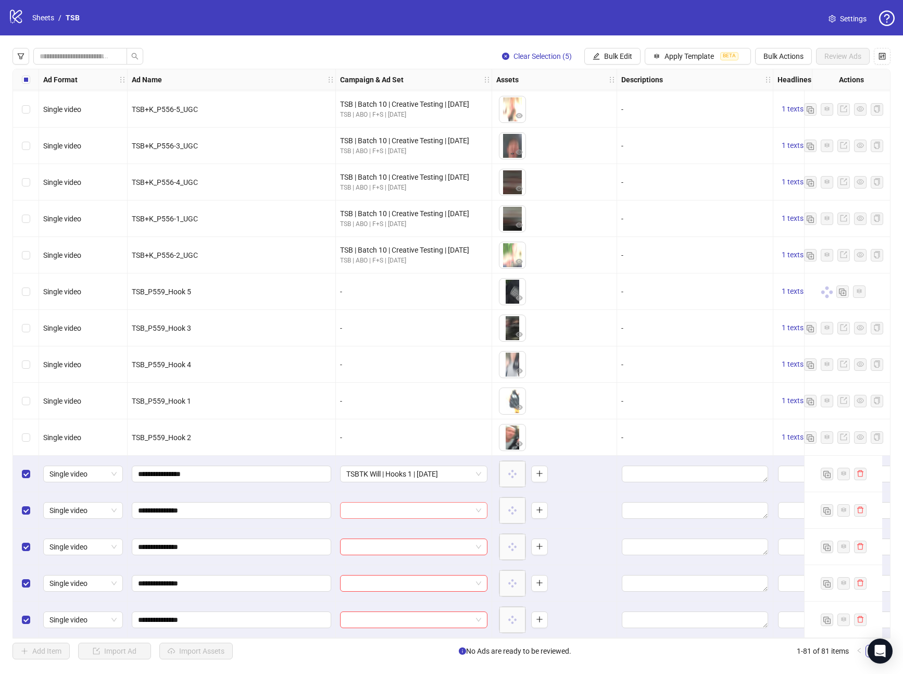
click at [382, 503] on input "search" at bounding box center [408, 510] width 125 height 16
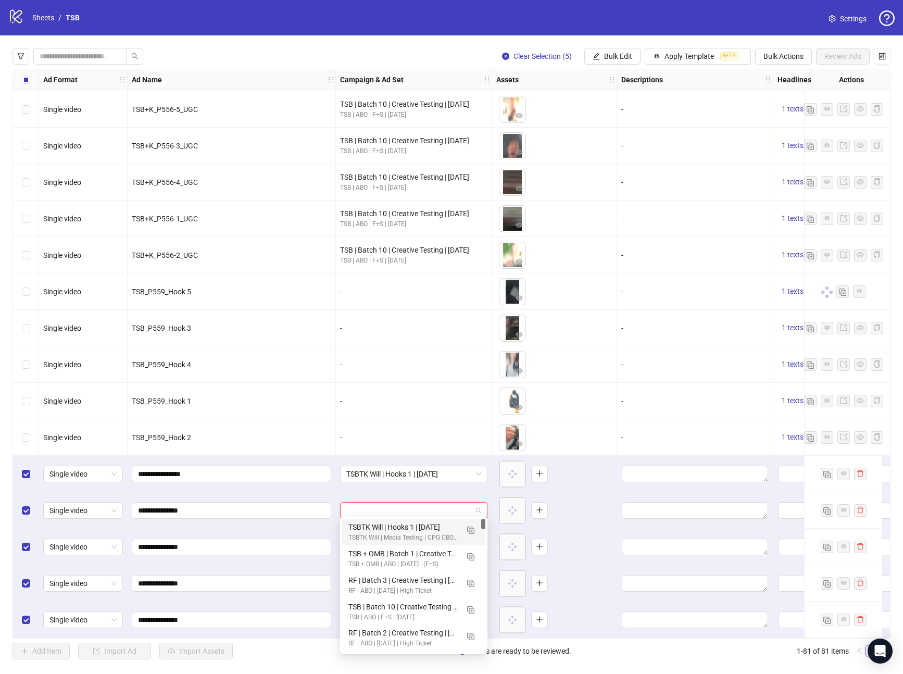
drag, startPoint x: 384, startPoint y: 521, endPoint x: 385, endPoint y: 527, distance: 6.4
click at [384, 521] on div "TSBTK Will | Hooks 1 | [DATE]" at bounding box center [403, 526] width 110 height 11
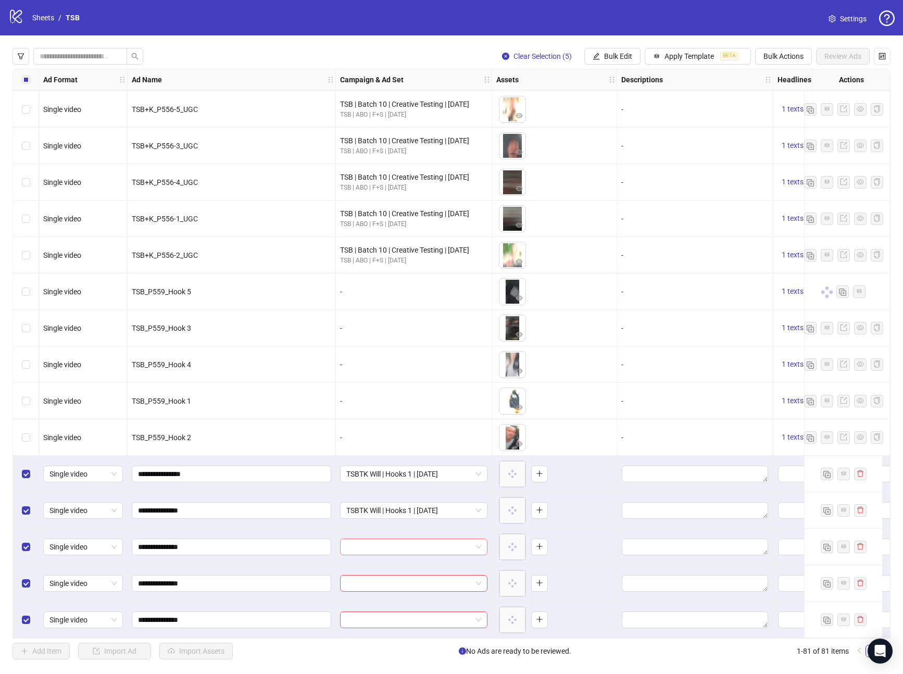
click at [393, 548] on input "search" at bounding box center [408, 547] width 125 height 16
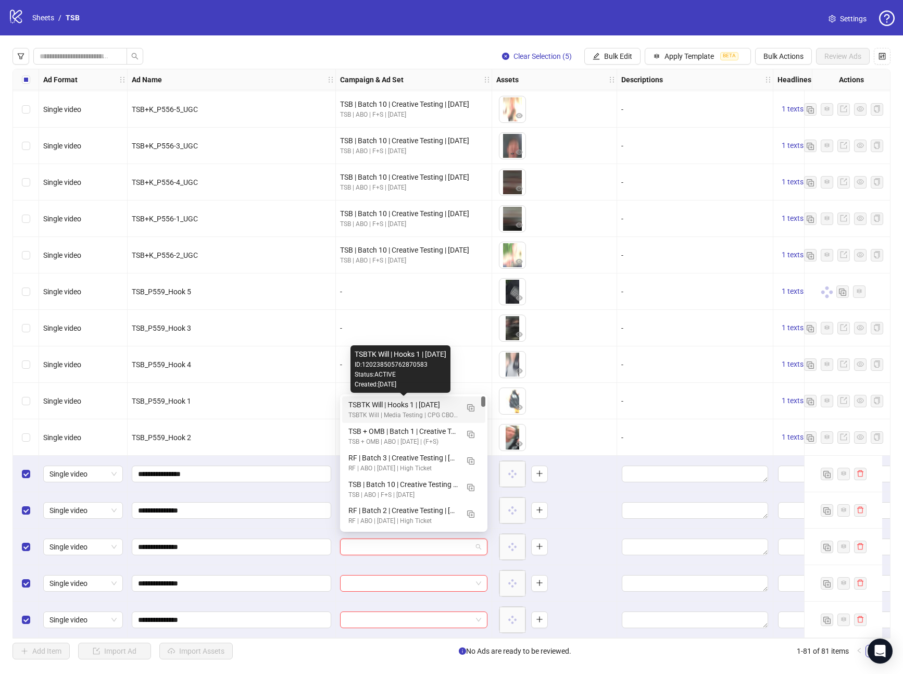
click at [396, 400] on div "TSBTK Will | Hooks 1 | [DATE]" at bounding box center [403, 404] width 110 height 11
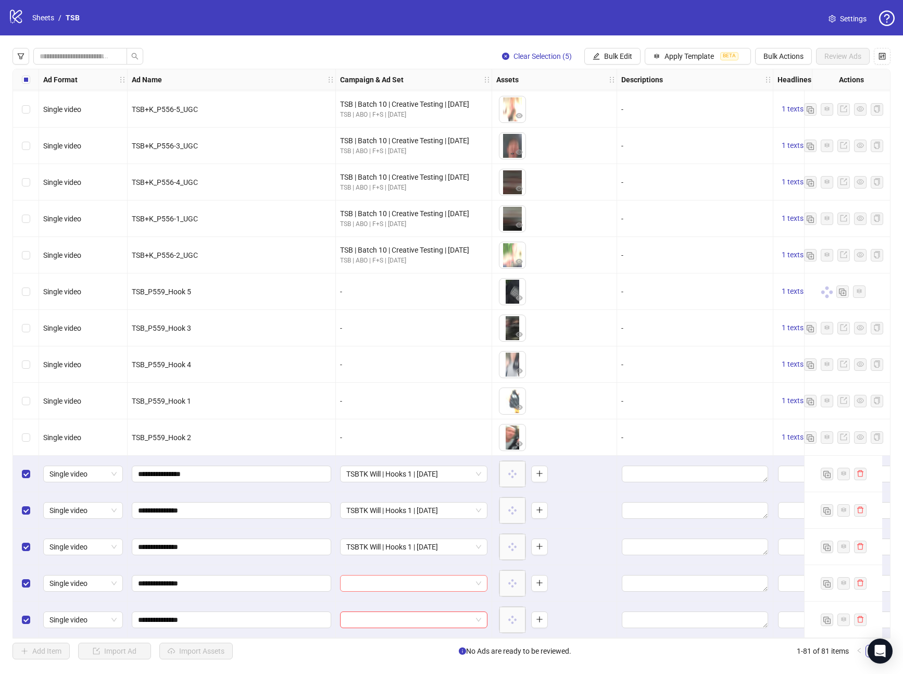
click at [413, 582] on input "search" at bounding box center [408, 583] width 125 height 16
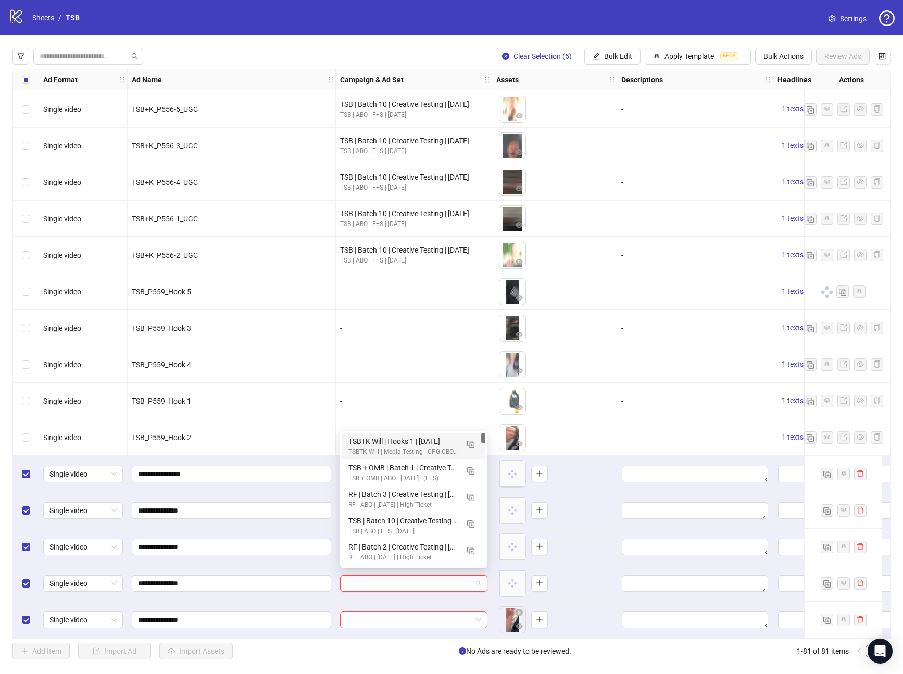
click at [411, 434] on div "TSBTK Will | Hooks 1 | [DATE] TSBTK Will | Media Testing | CPG CBO | F+S | [DAT…" at bounding box center [413, 446] width 143 height 27
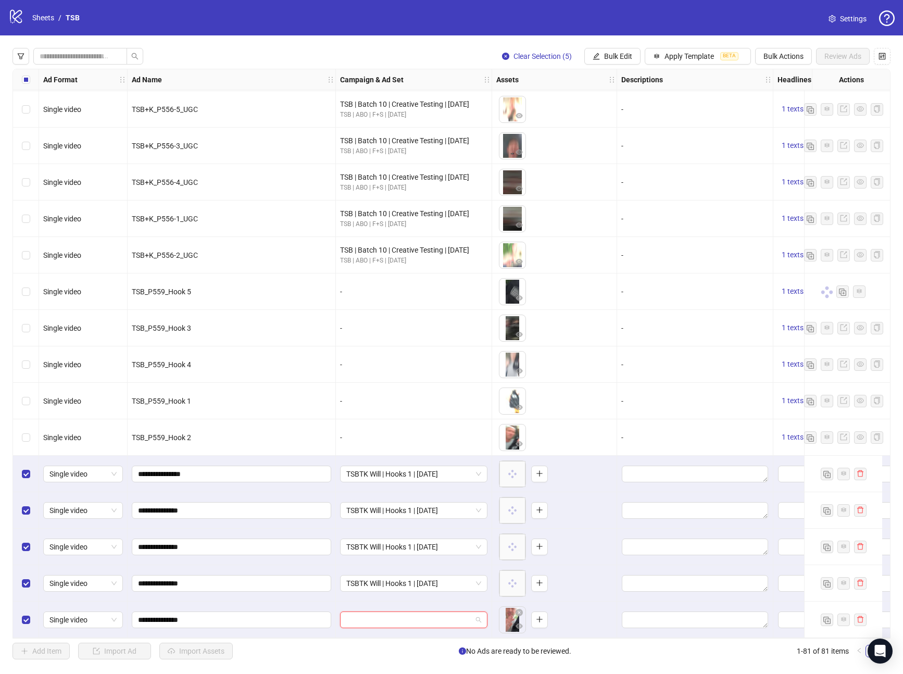
drag, startPoint x: 388, startPoint y: 614, endPoint x: 412, endPoint y: 594, distance: 31.0
click at [388, 614] on input "search" at bounding box center [408, 620] width 125 height 16
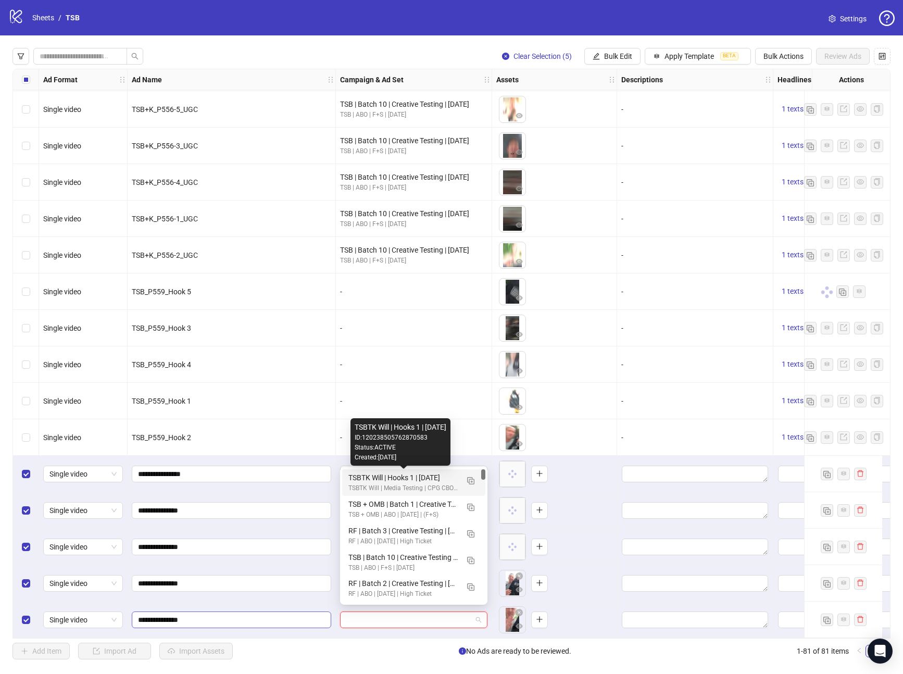
drag, startPoint x: 355, startPoint y: 477, endPoint x: 318, endPoint y: 607, distance: 134.8
click at [355, 477] on div "TSBTK Will | Hooks 1 | [DATE]" at bounding box center [403, 477] width 110 height 11
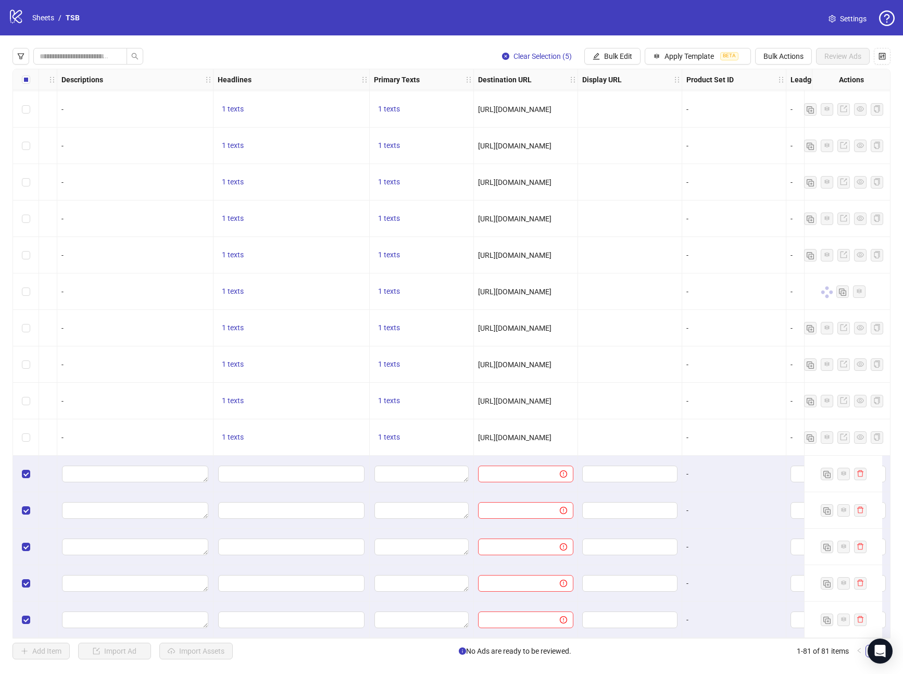
scroll to position [2408, 360]
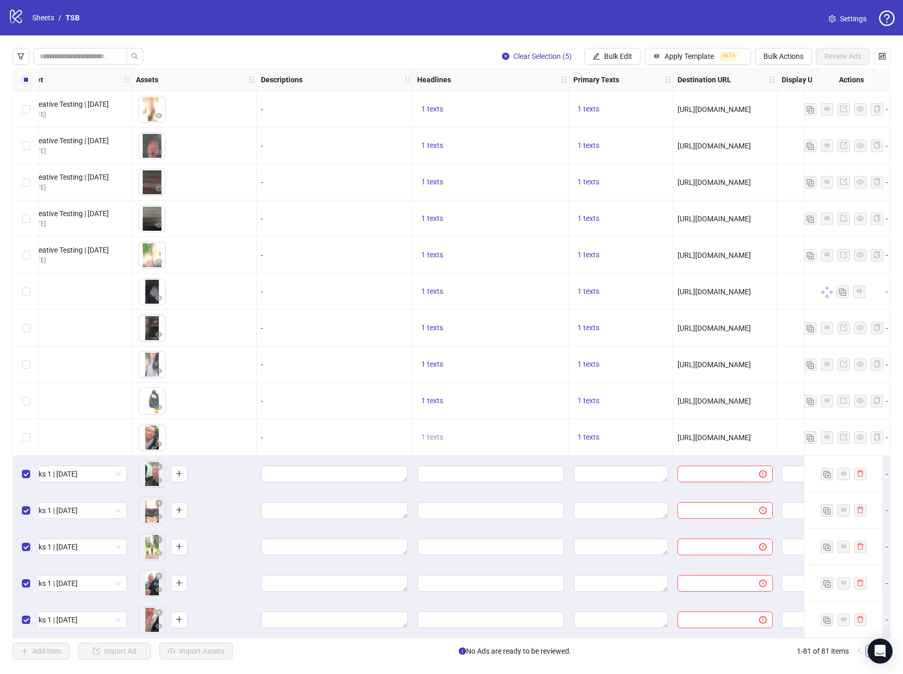
click at [436, 433] on span "1 texts" at bounding box center [432, 437] width 22 height 8
click at [512, 424] on div "Free Bag +Special Gift 👉" at bounding box center [538, 424] width 86 height 11
copy div "Free Bag +Special Gift 👉"
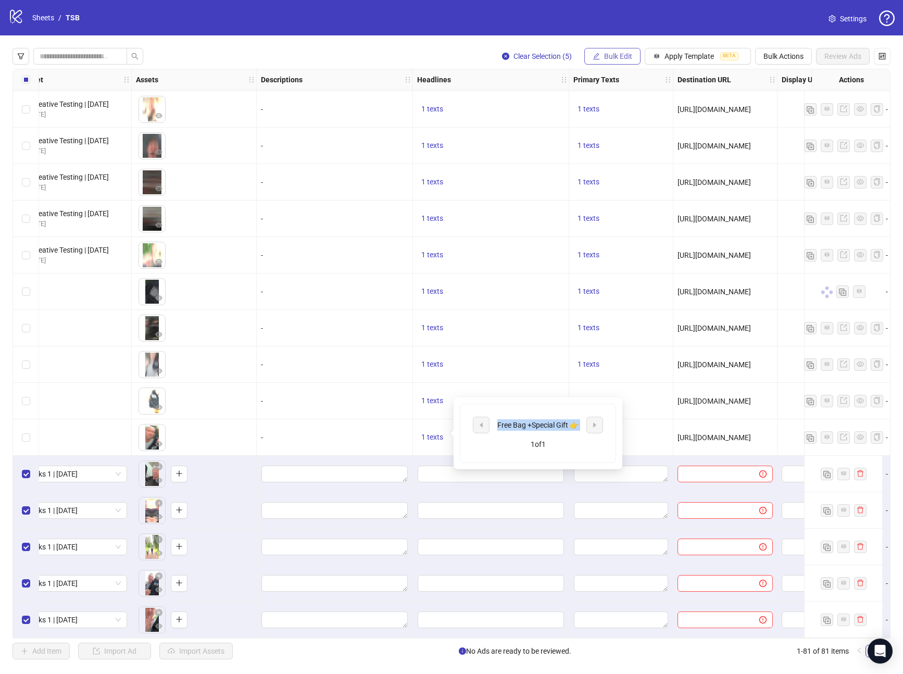
click at [599, 55] on button "Bulk Edit" at bounding box center [612, 56] width 56 height 17
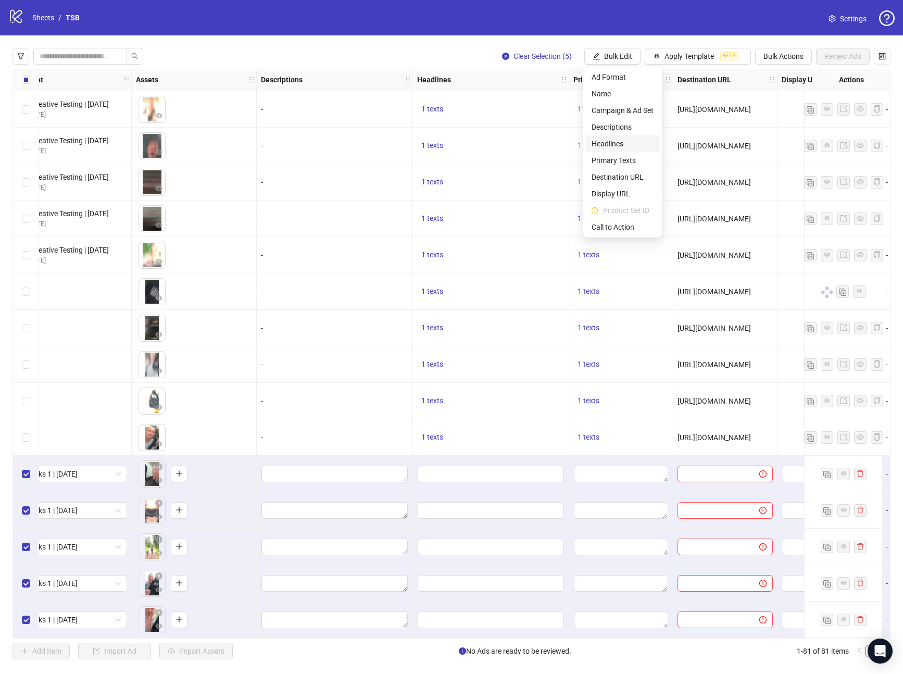
drag, startPoint x: 599, startPoint y: 144, endPoint x: 587, endPoint y: 138, distance: 12.8
click at [599, 144] on span "Headlines" at bounding box center [622, 143] width 62 height 11
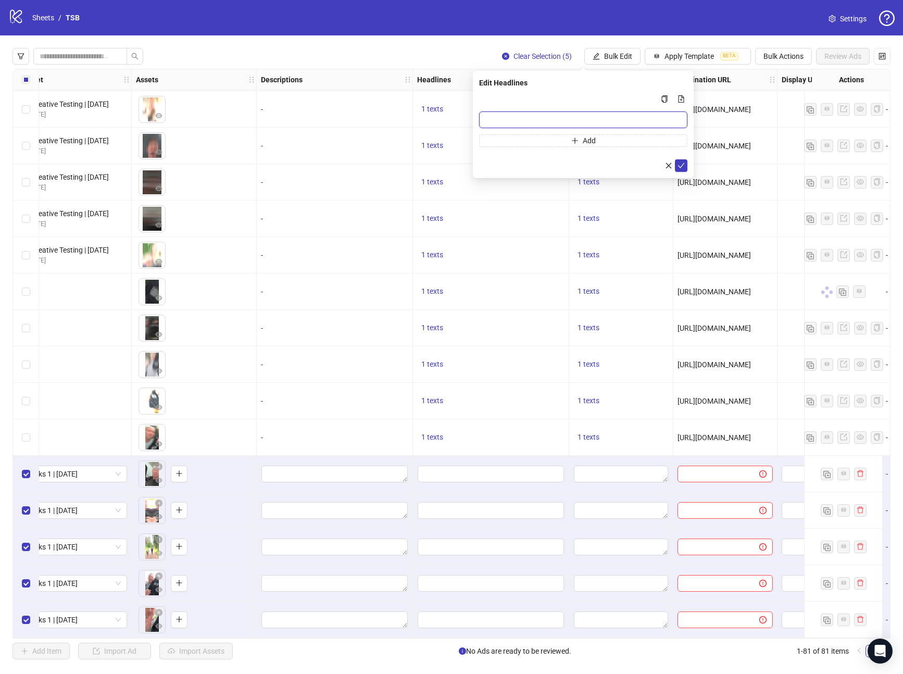
click at [559, 118] on input "Multi-input container - paste or copy values" at bounding box center [583, 119] width 208 height 17
paste input "**********"
type input "**********"
click at [678, 160] on button "submit" at bounding box center [681, 165] width 12 height 12
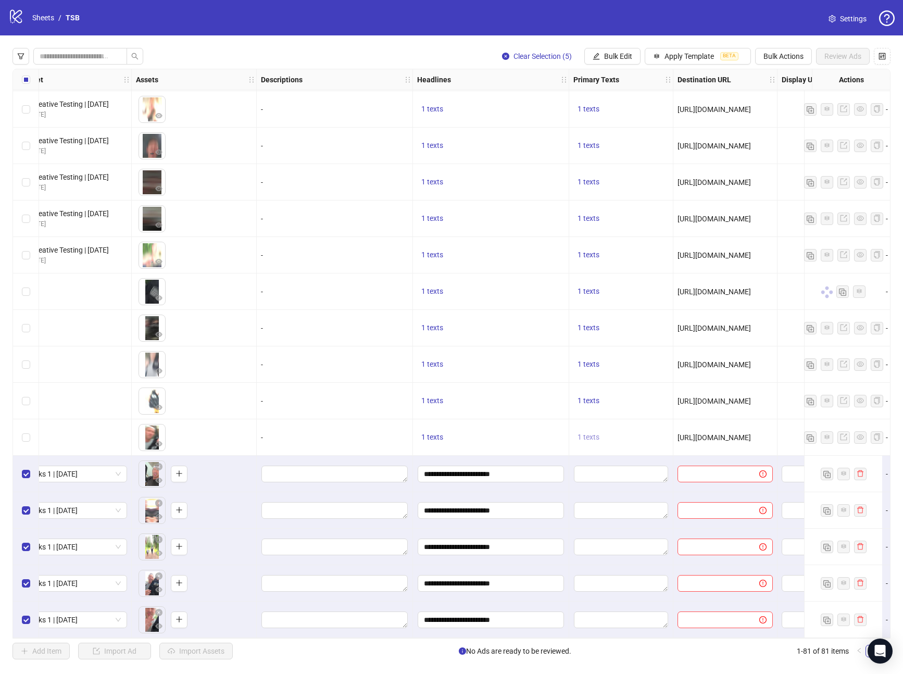
click at [581, 433] on span "1 texts" at bounding box center [588, 437] width 22 height 8
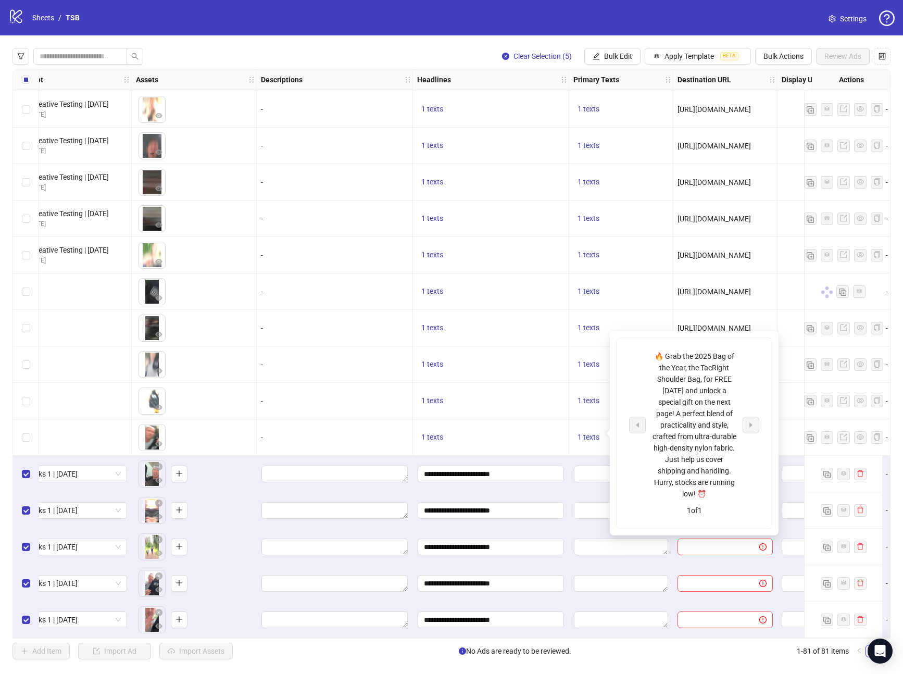
click at [691, 398] on div "🔥 Grab the 2025 Bag of the Year, the TacRight Shoulder Bag, for FREE [DATE] and…" at bounding box center [694, 424] width 86 height 149
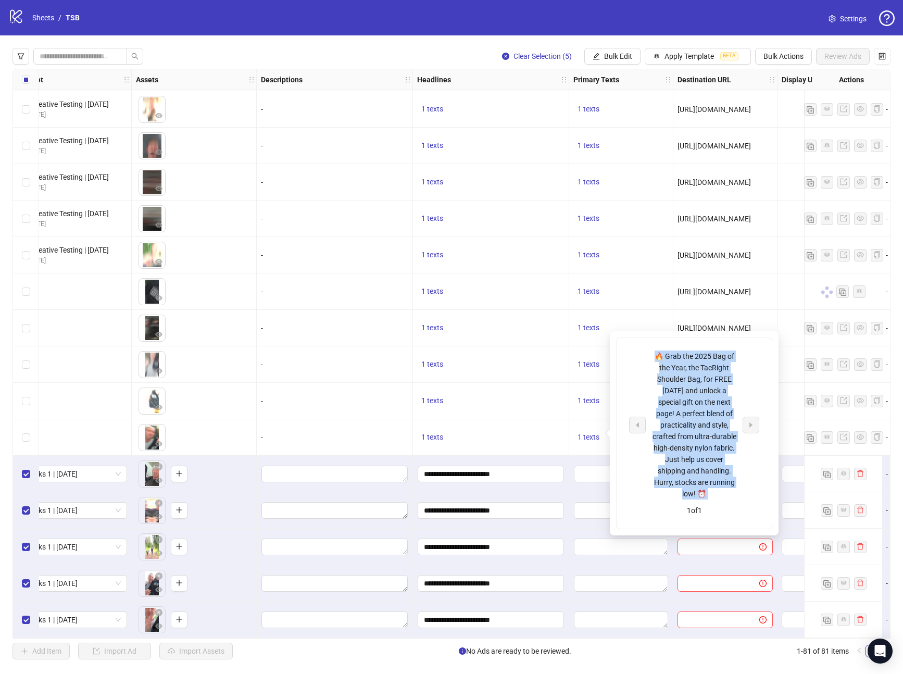
click at [691, 398] on div "🔥 Grab the 2025 Bag of the Year, the TacRight Shoulder Bag, for FREE [DATE] and…" at bounding box center [694, 424] width 86 height 149
copy div "🔥 Grab the 2025 Bag of the Year, the TacRight Shoulder Bag, for FREE [DATE] and…"
click at [609, 63] on button "Bulk Edit" at bounding box center [612, 56] width 56 height 17
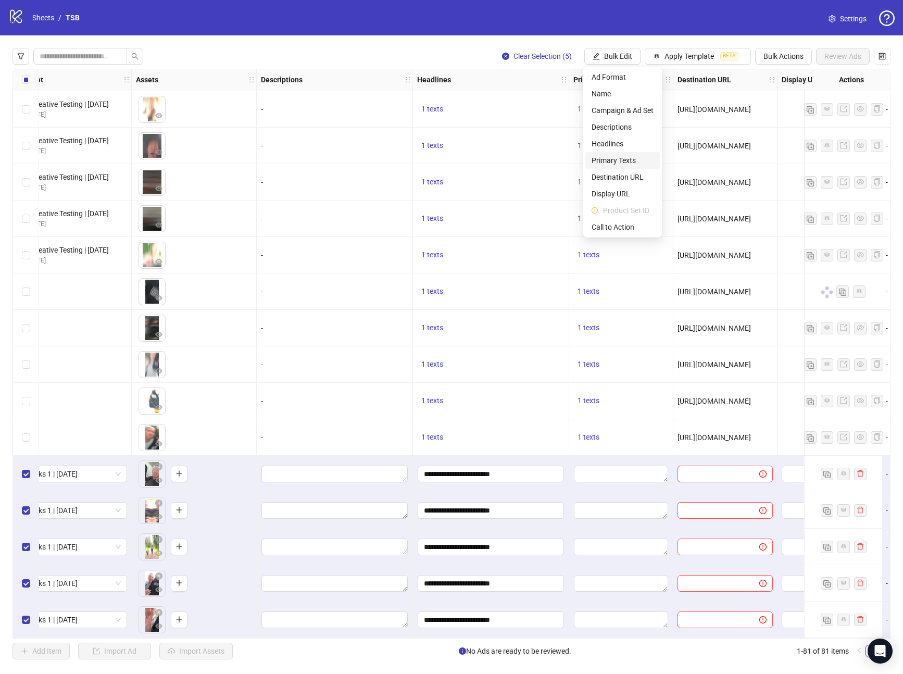
click at [619, 164] on span "Primary Texts" at bounding box center [622, 160] width 62 height 11
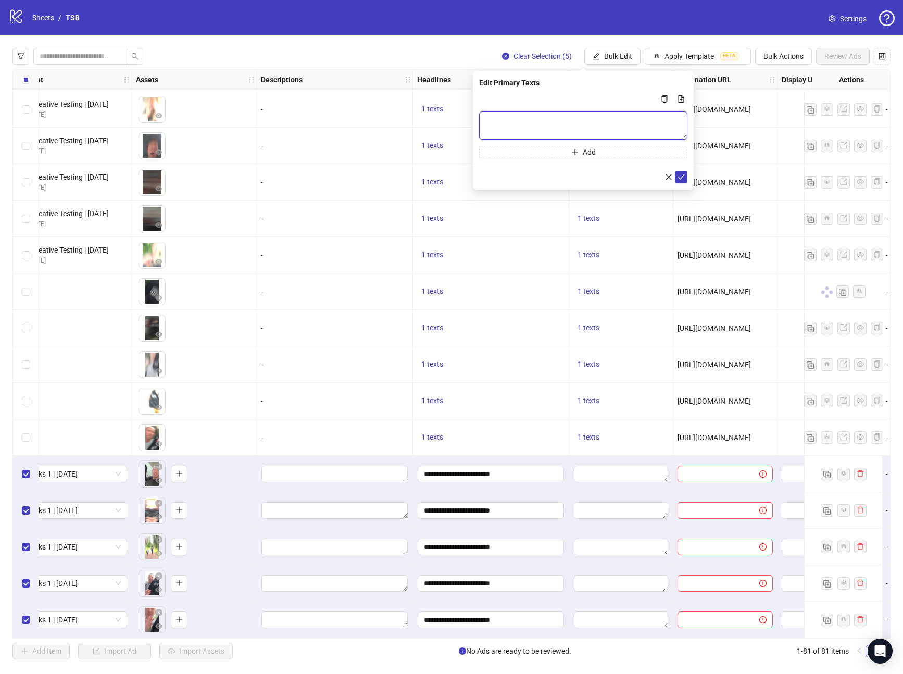
click at [523, 119] on textarea "Multi-text input container - paste or copy values" at bounding box center [583, 125] width 208 height 28
paste textarea "**********"
type textarea "**********"
click at [678, 175] on icon "check" at bounding box center [680, 176] width 7 height 7
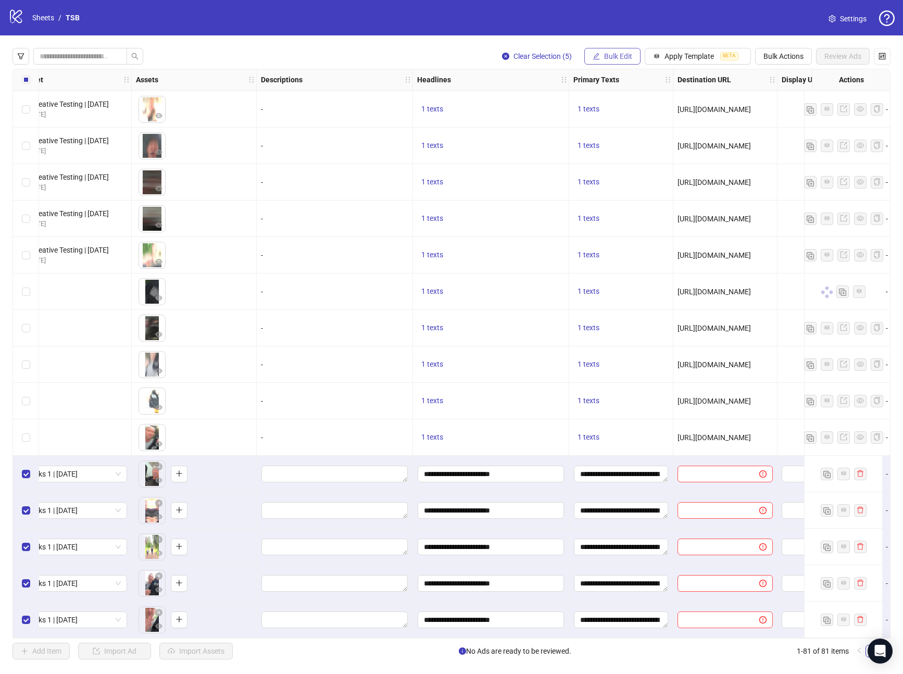
click at [624, 60] on button "Bulk Edit" at bounding box center [612, 56] width 56 height 17
click at [642, 223] on span "Call to Action" at bounding box center [622, 226] width 62 height 11
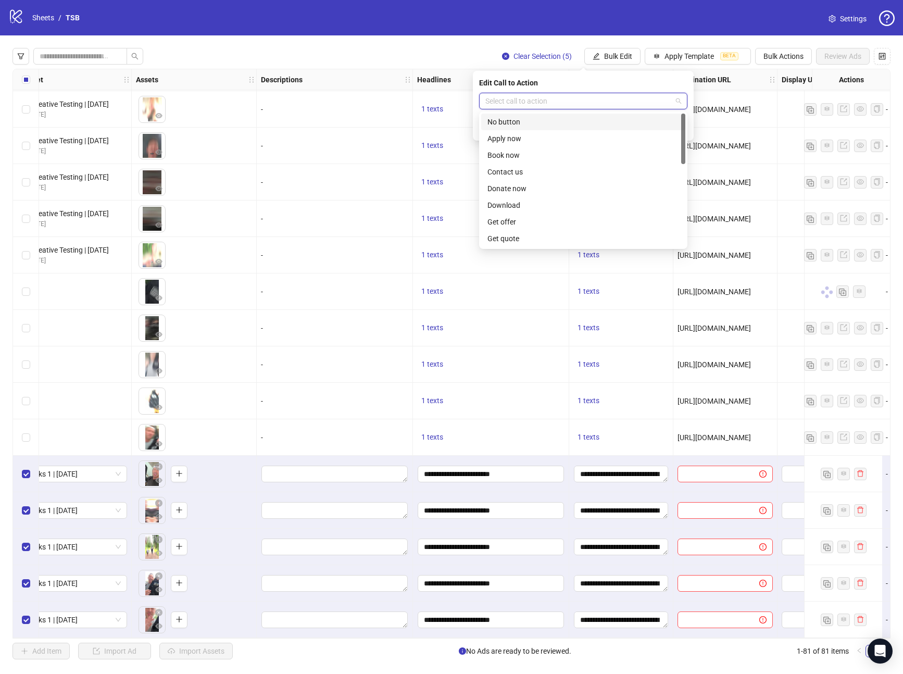
click at [545, 98] on input "search" at bounding box center [578, 101] width 186 height 16
type input "**"
click at [564, 120] on div "Learn more" at bounding box center [583, 121] width 192 height 11
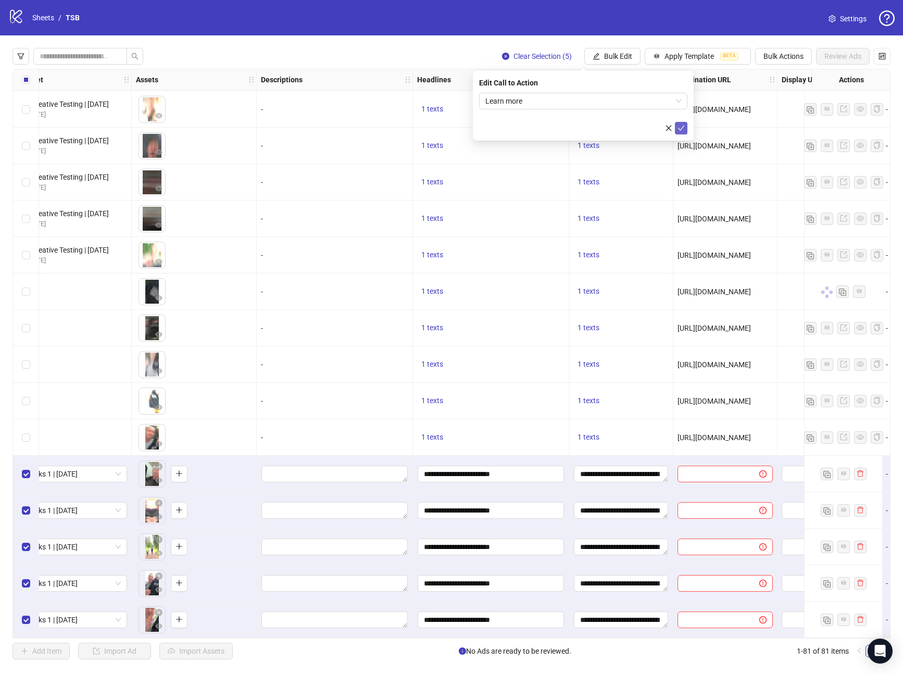
click at [685, 127] on button "submit" at bounding box center [681, 128] width 12 height 12
click at [592, 54] on icon "edit" at bounding box center [595, 56] width 7 height 7
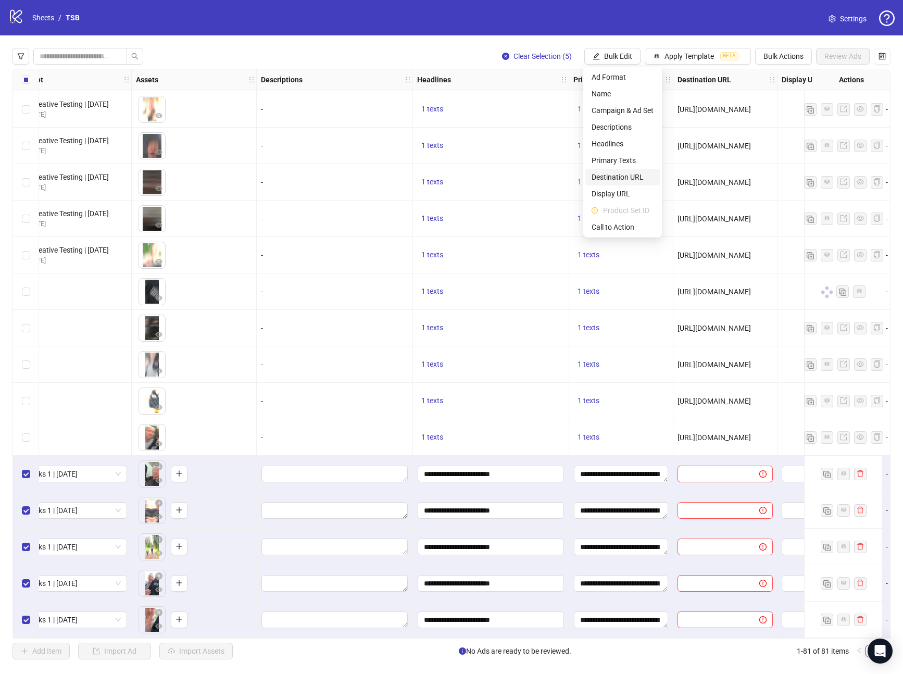
click at [619, 175] on span "Destination URL" at bounding box center [622, 176] width 62 height 11
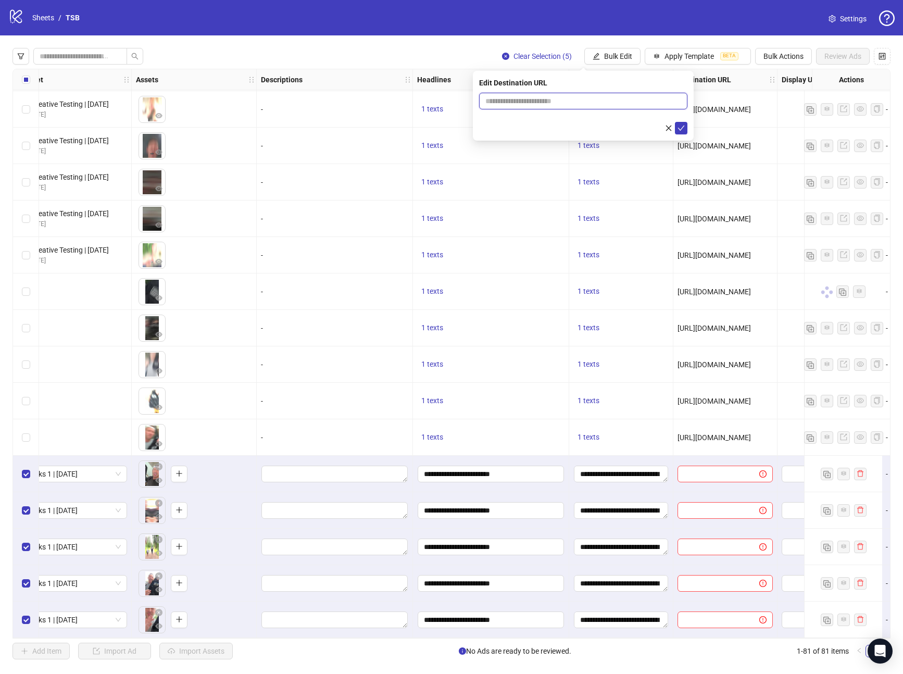
click at [537, 104] on input "text" at bounding box center [578, 100] width 187 height 11
paste input "**********"
type input "**********"
click at [682, 132] on button "submit" at bounding box center [681, 128] width 12 height 12
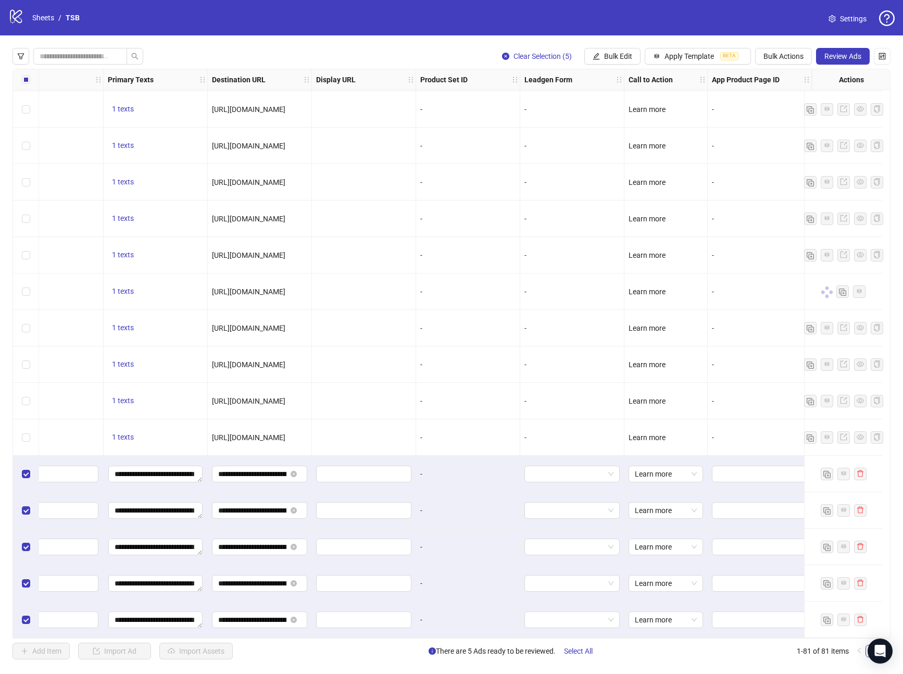
scroll to position [2408, 0]
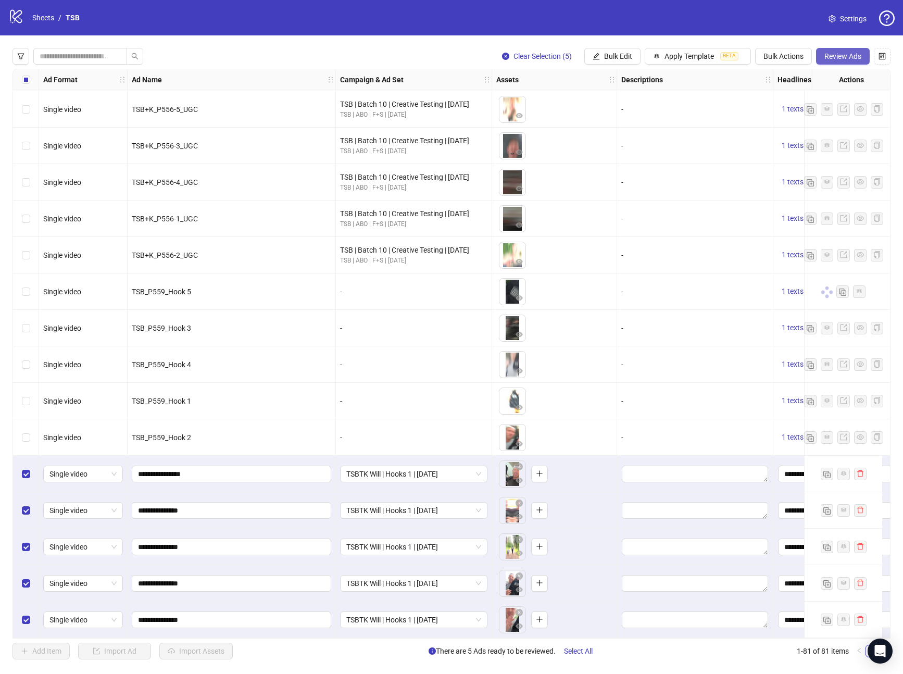
click at [830, 56] on span "Review Ads" at bounding box center [842, 56] width 37 height 8
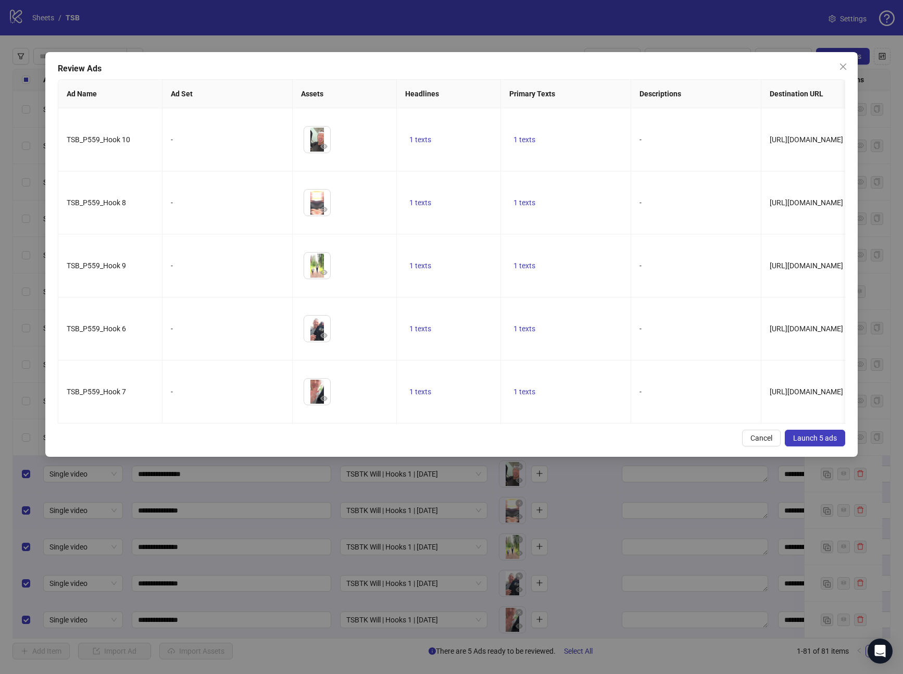
click at [810, 446] on button "Launch 5 ads" at bounding box center [815, 438] width 60 height 17
